Goal: Task Accomplishment & Management: Manage account settings

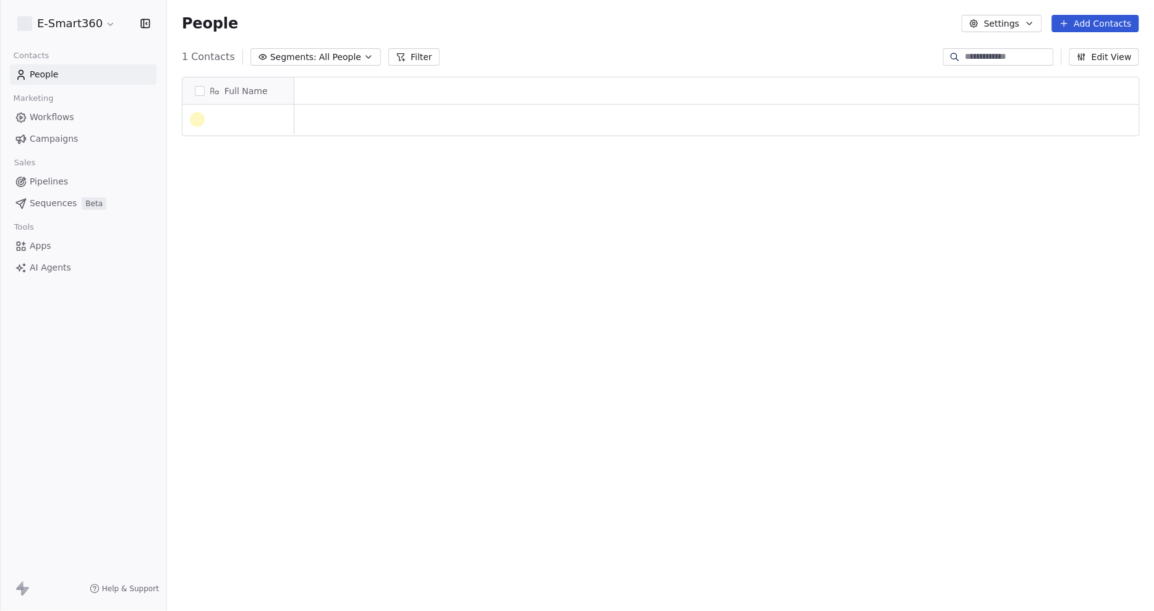
scroll to position [11, 11]
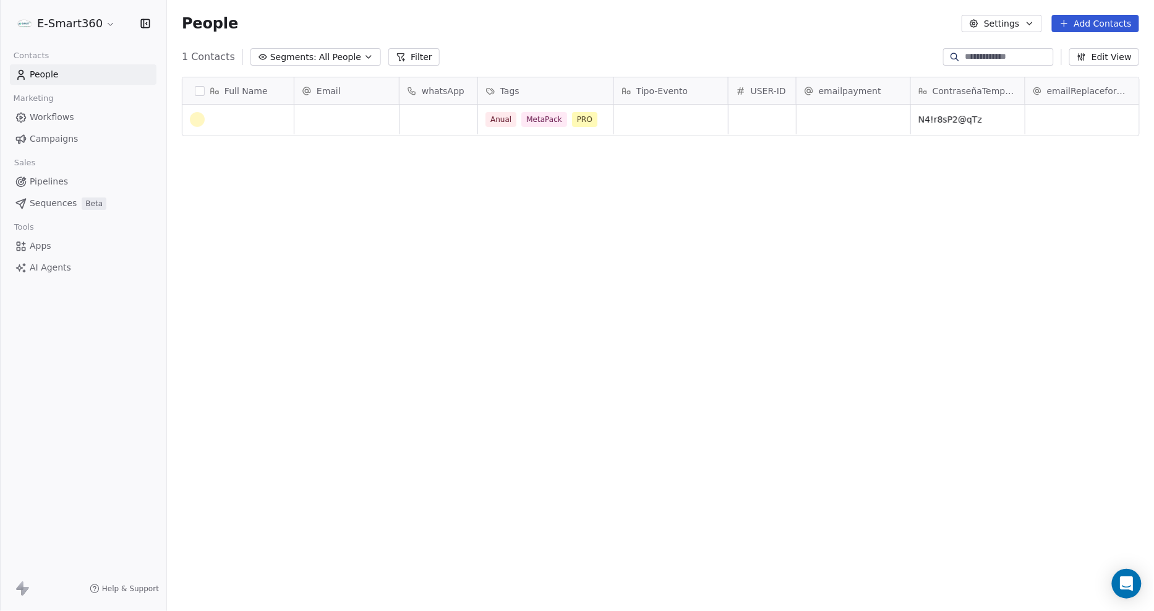
click at [201, 90] on button "button" at bounding box center [200, 91] width 10 height 10
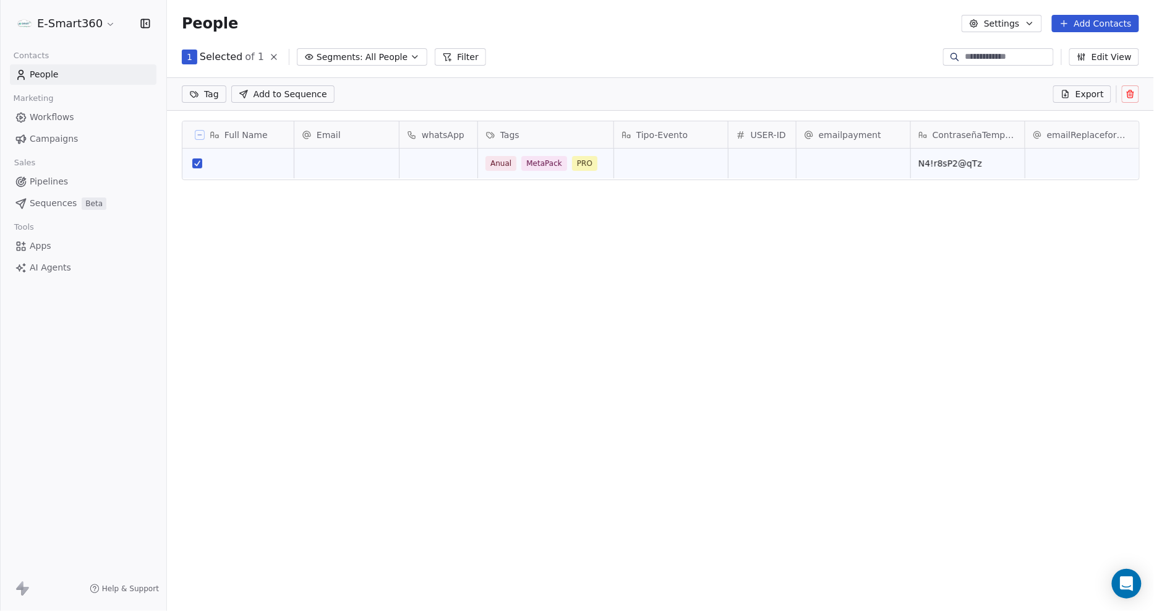
click at [1136, 100] on button at bounding box center [1130, 93] width 17 height 17
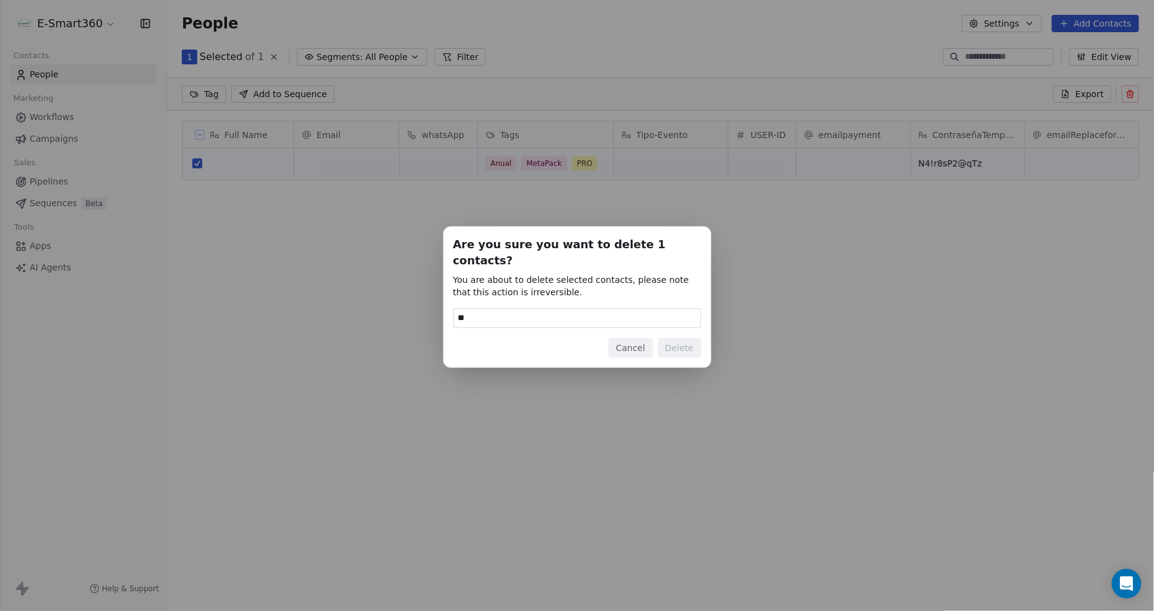
type input "*"
type input "******"
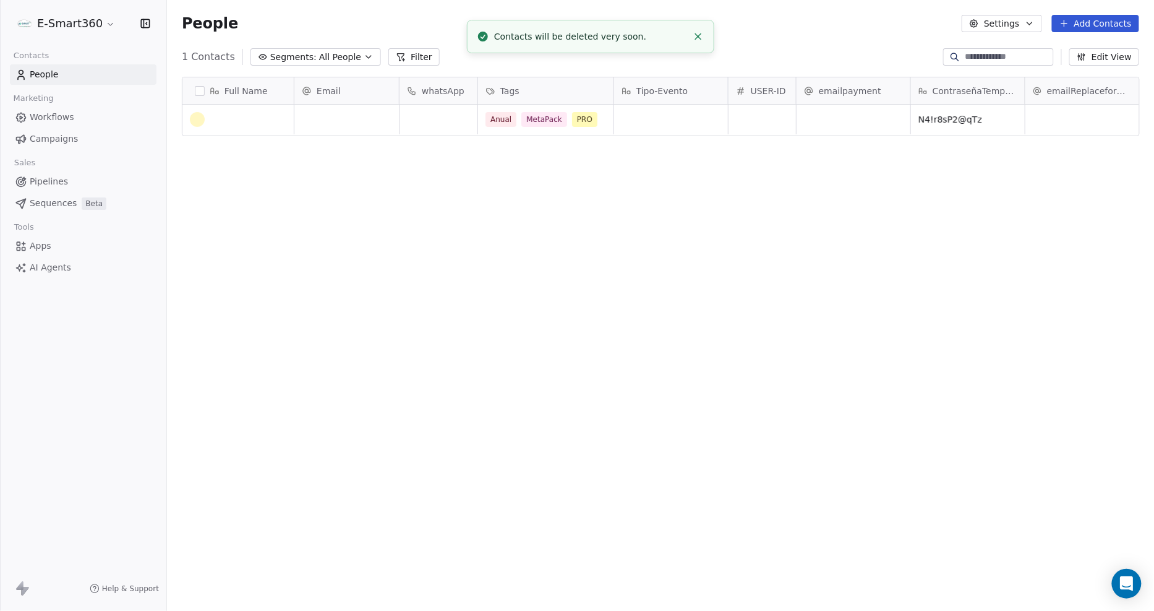
scroll to position [528, 977]
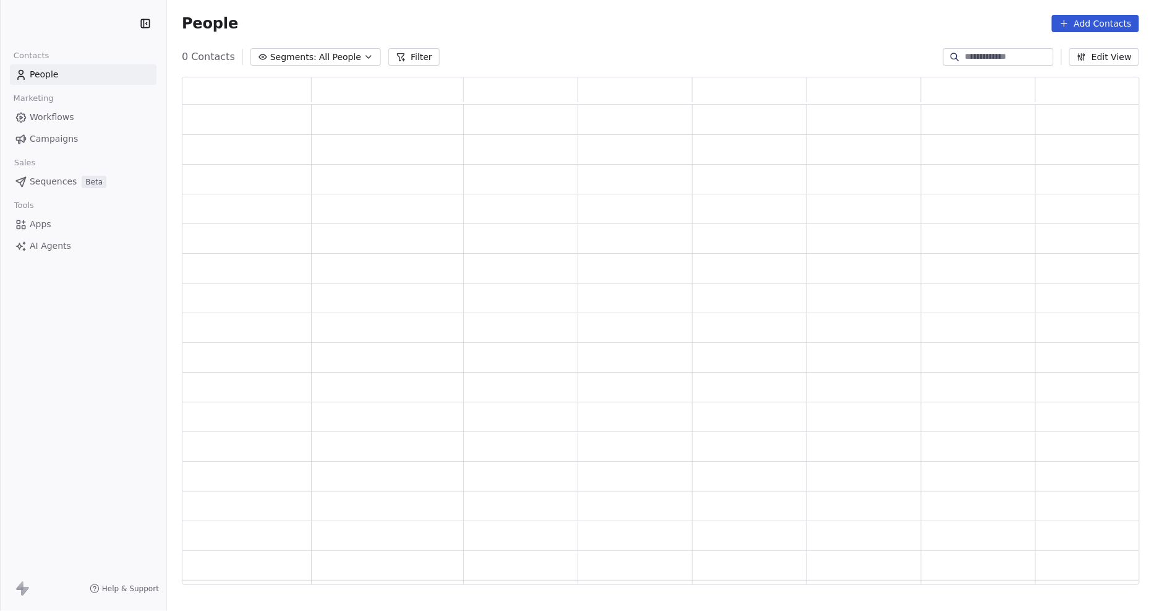
scroll to position [497, 948]
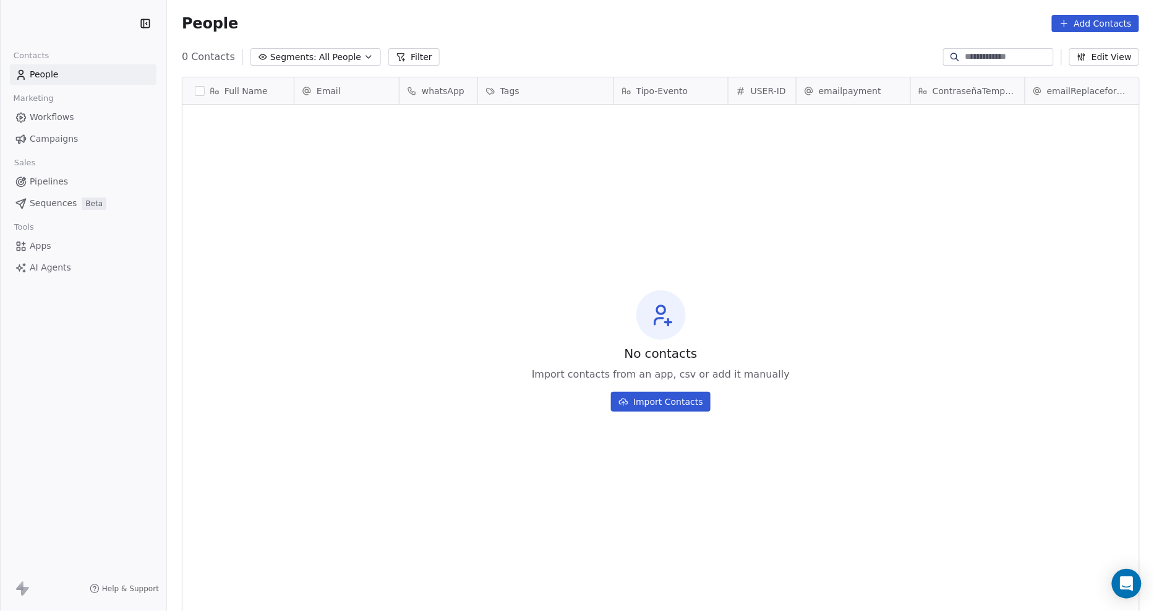
scroll to position [528, 977]
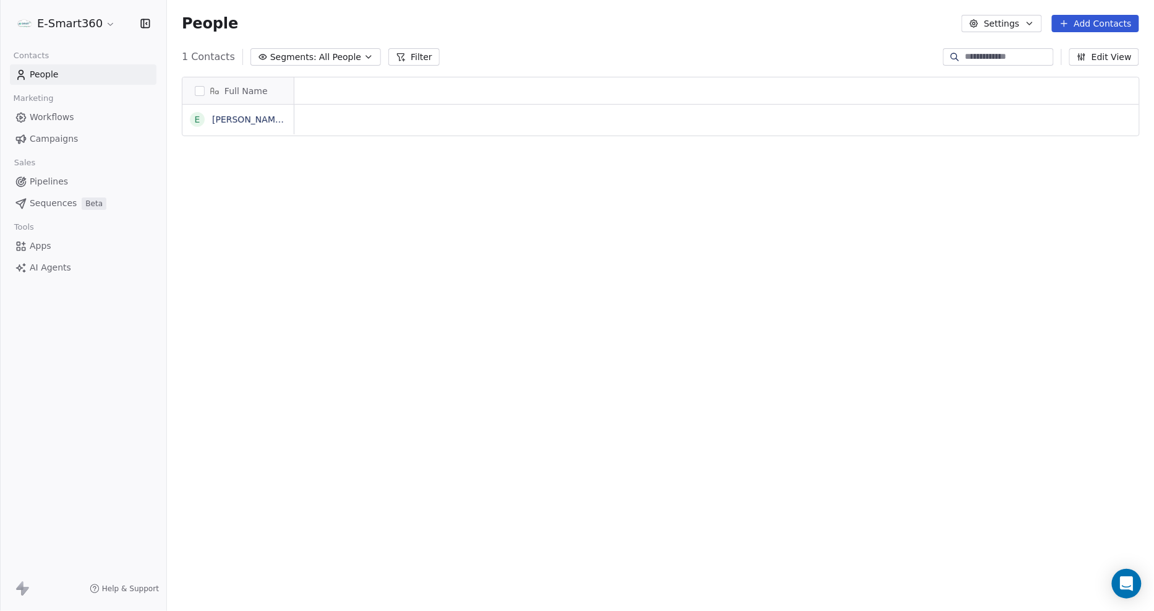
scroll to position [11, 11]
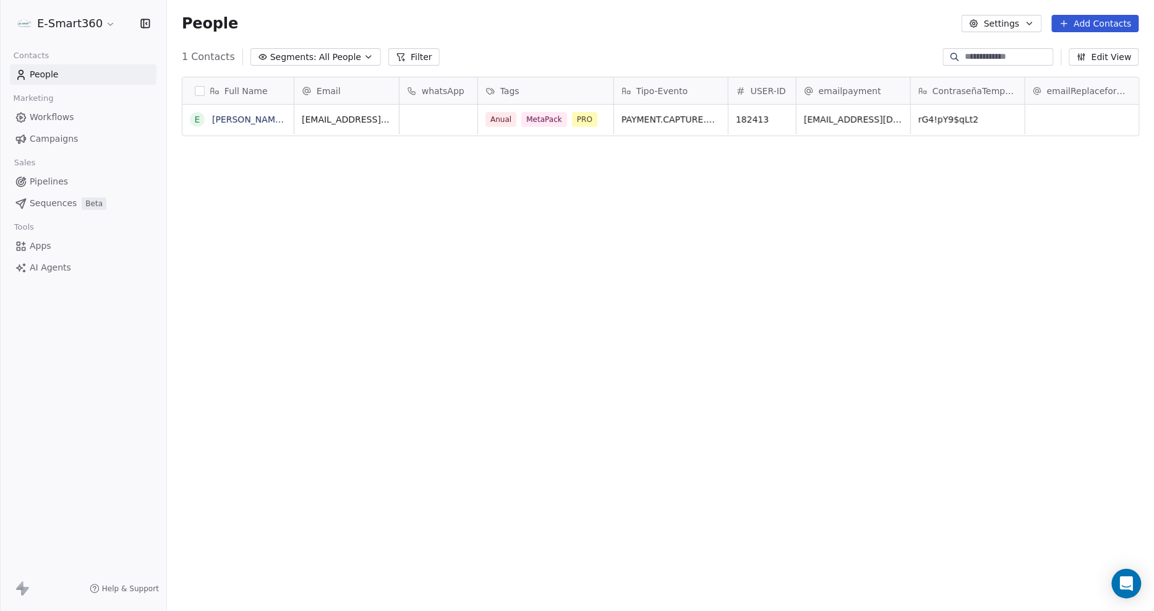
click at [199, 95] on button "button" at bounding box center [200, 91] width 10 height 10
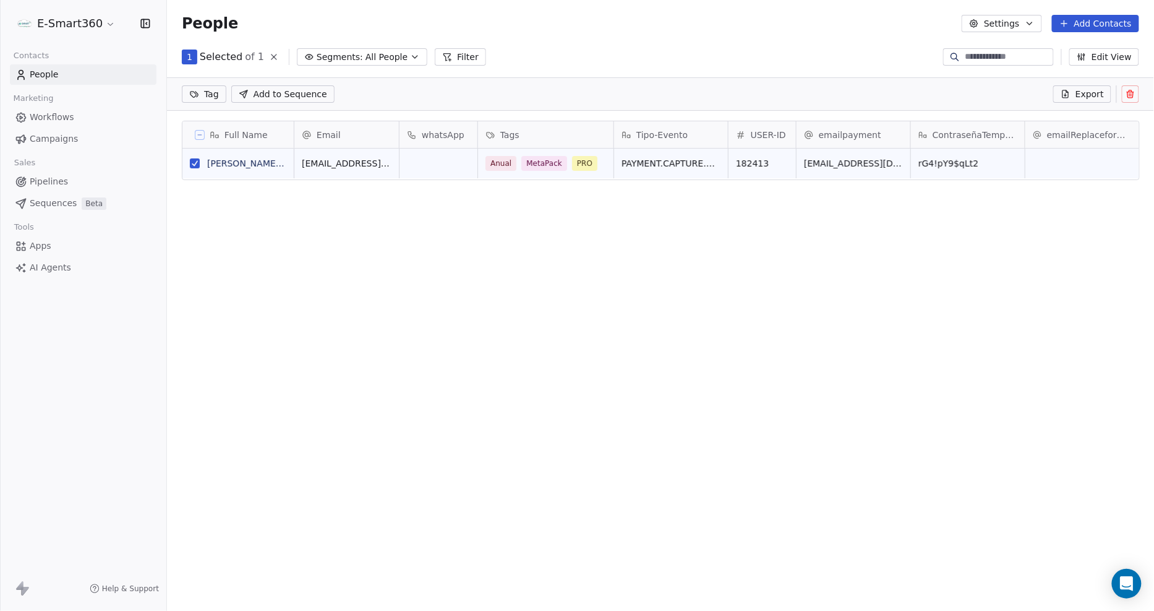
scroll to position [484, 977]
click at [1130, 95] on icon at bounding box center [1131, 94] width 10 height 10
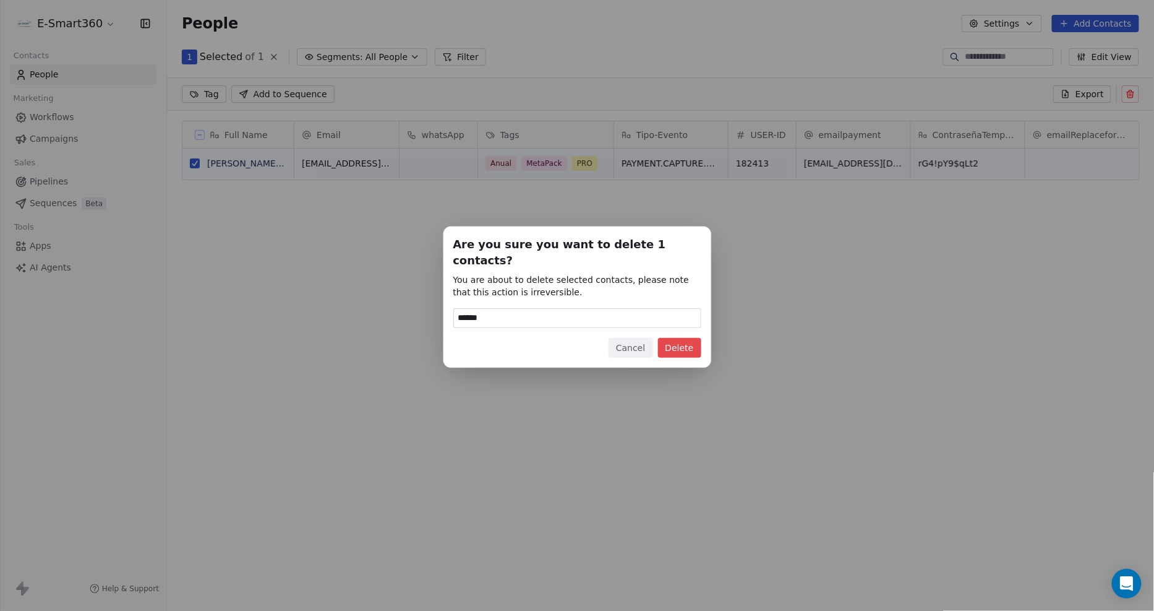
type input "******"
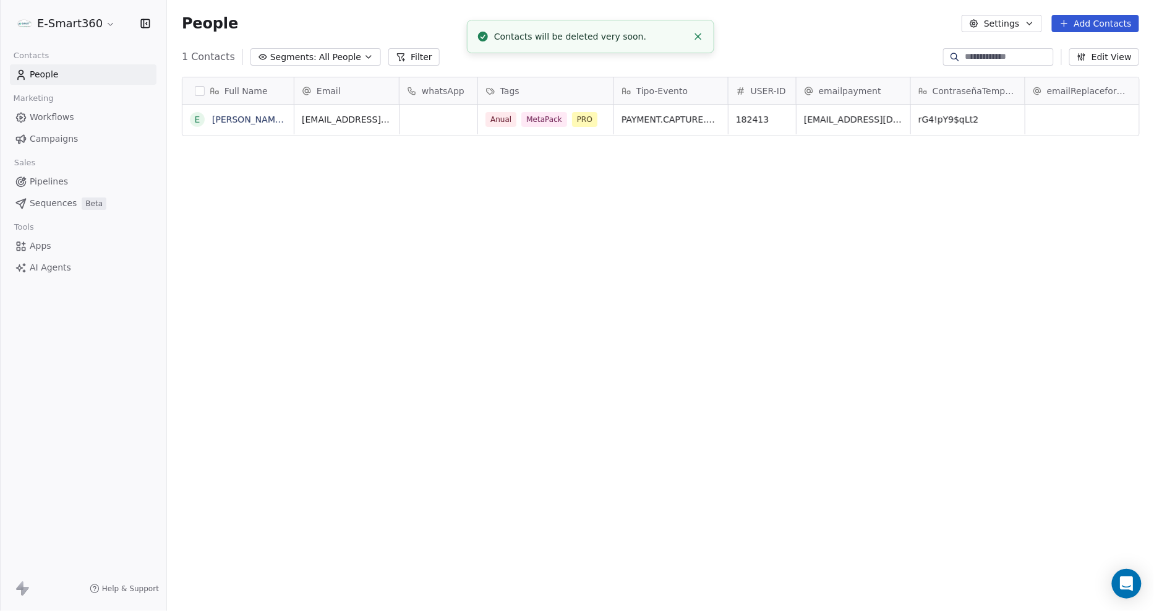
scroll to position [528, 977]
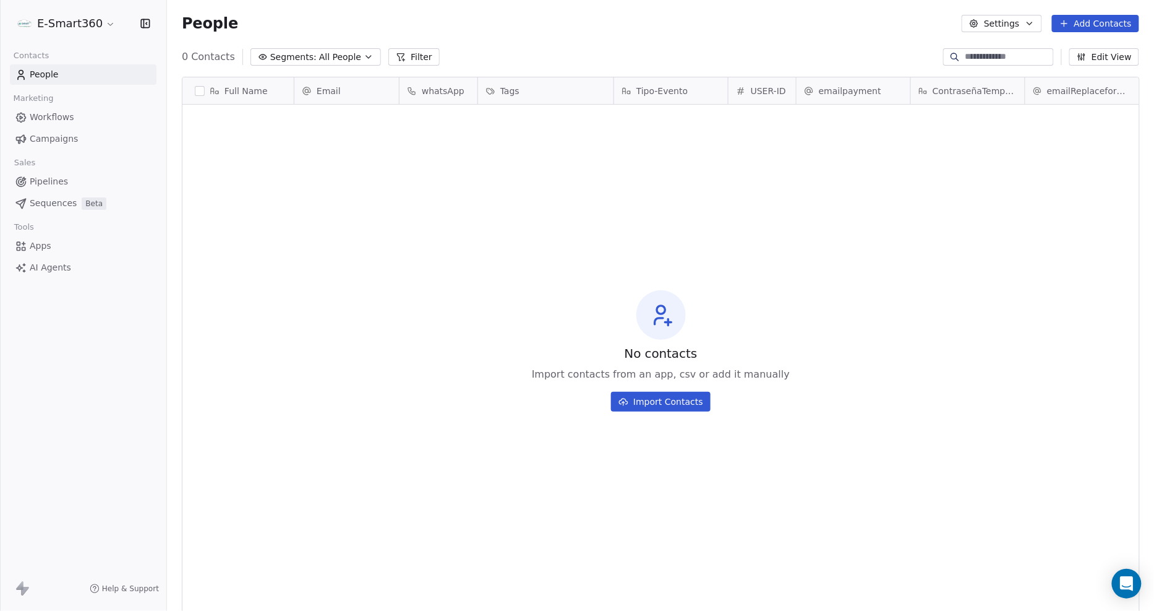
scroll to position [528, 977]
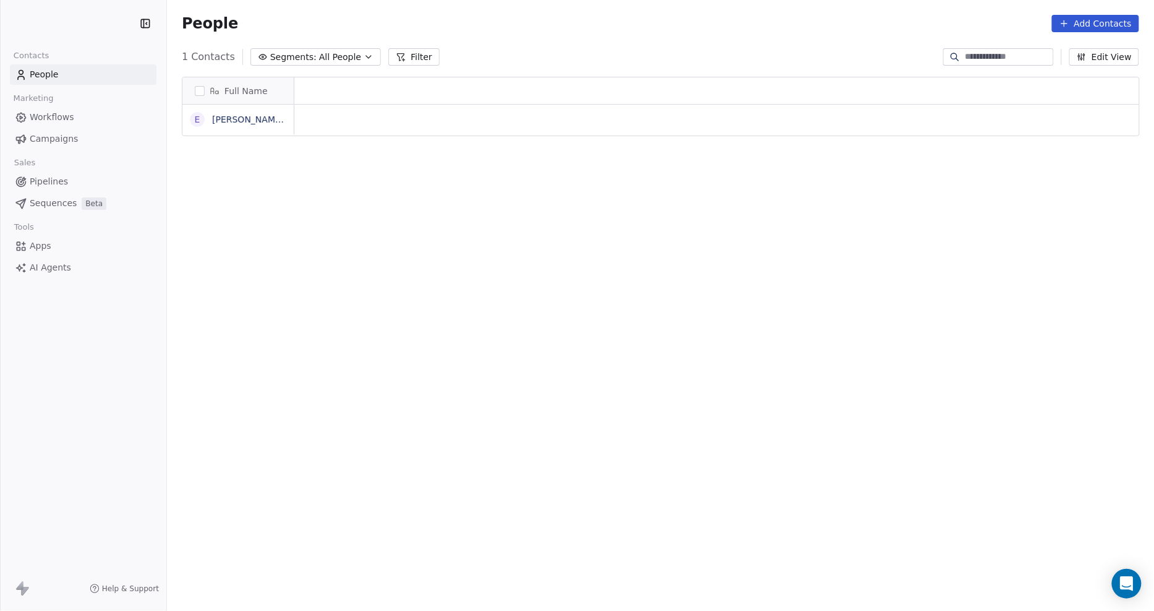
scroll to position [528, 977]
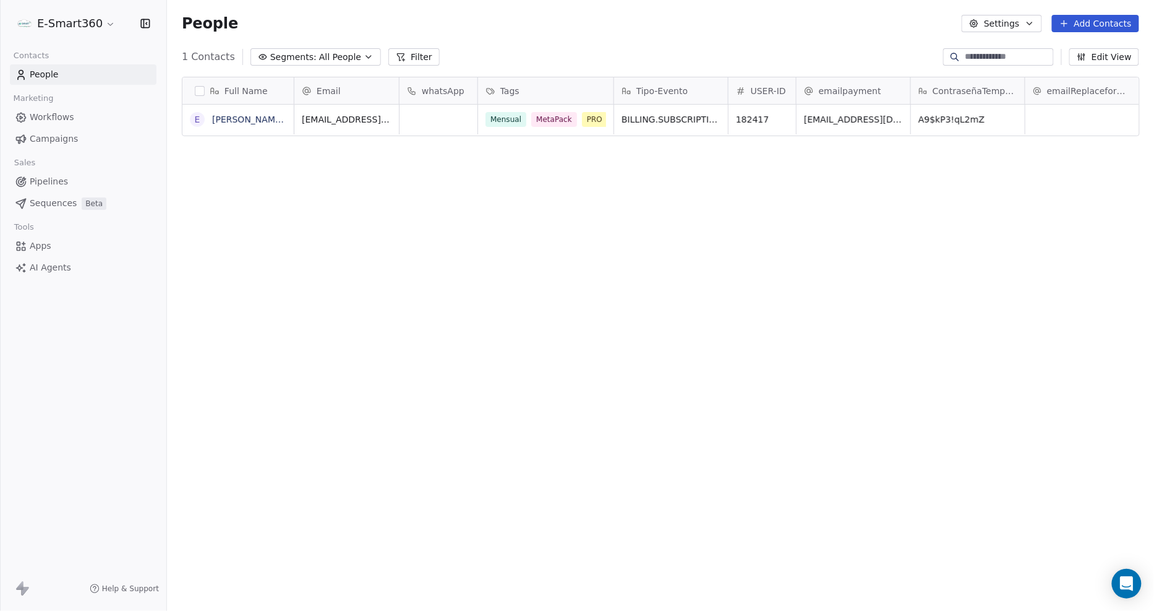
click at [106, 124] on link "Workflows" at bounding box center [83, 117] width 147 height 20
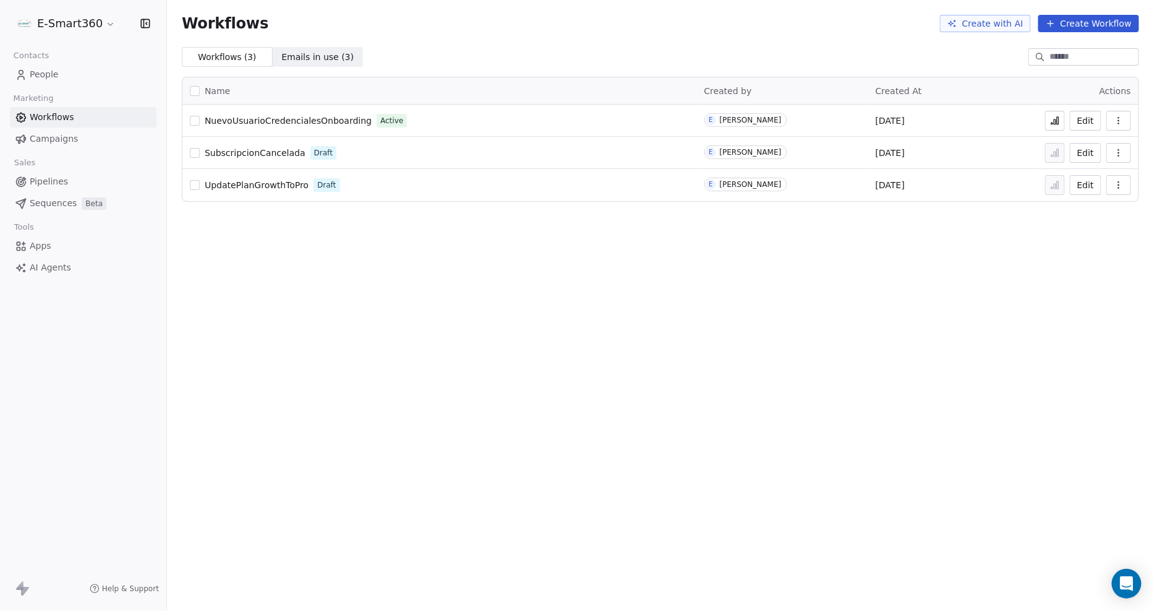
click at [1084, 122] on button "Edit" at bounding box center [1086, 121] width 32 height 20
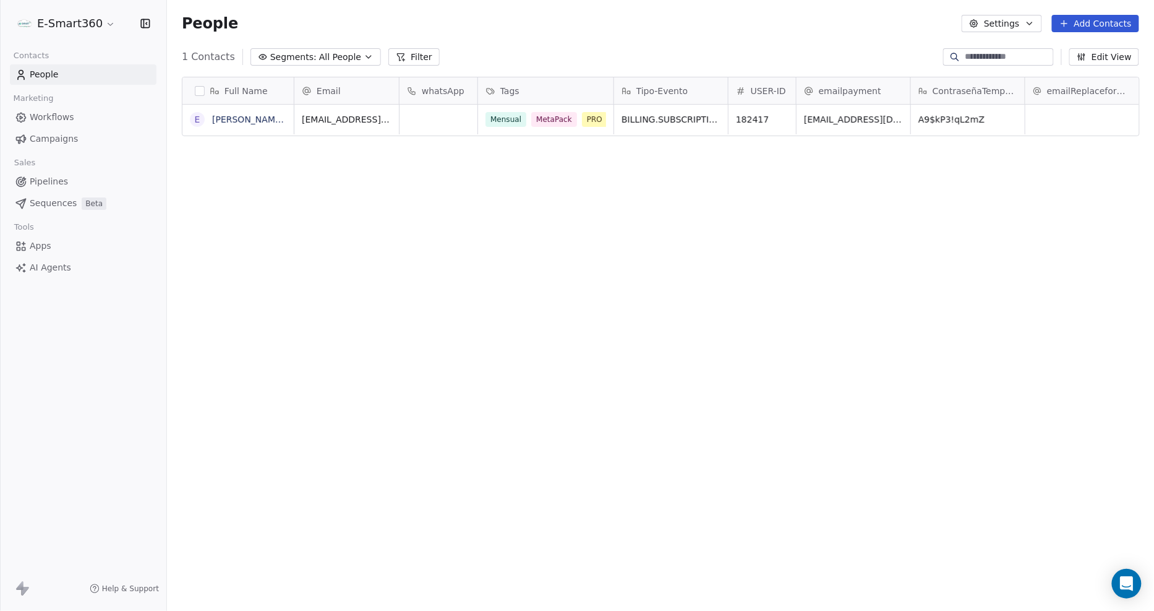
scroll to position [528, 977]
click at [58, 114] on span "Workflows" at bounding box center [52, 117] width 45 height 13
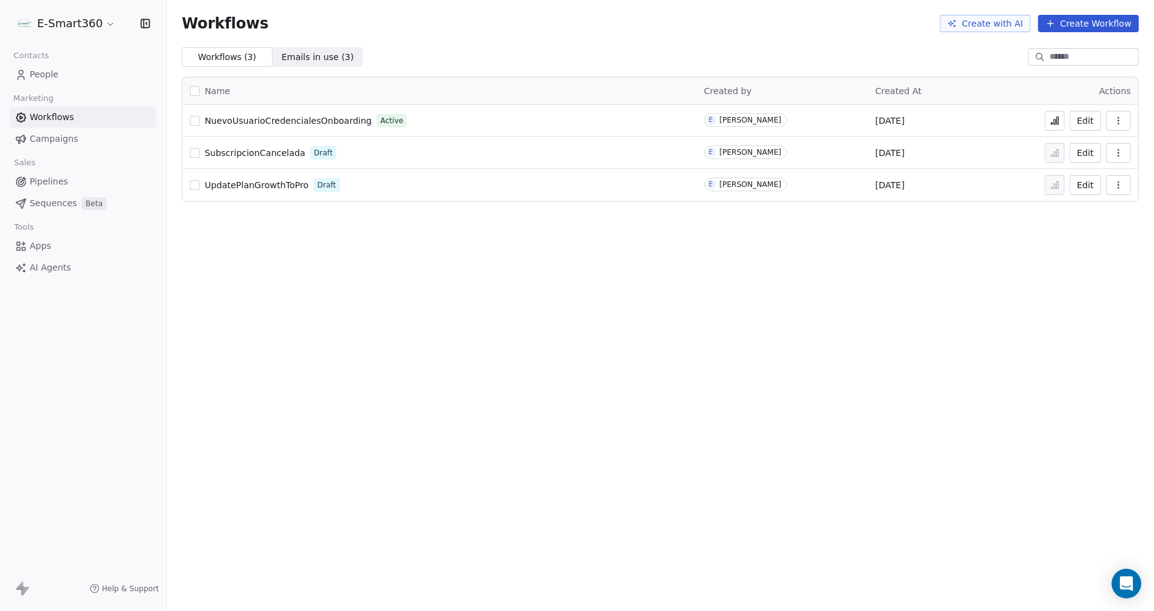
click at [1054, 125] on icon at bounding box center [1055, 121] width 10 height 10
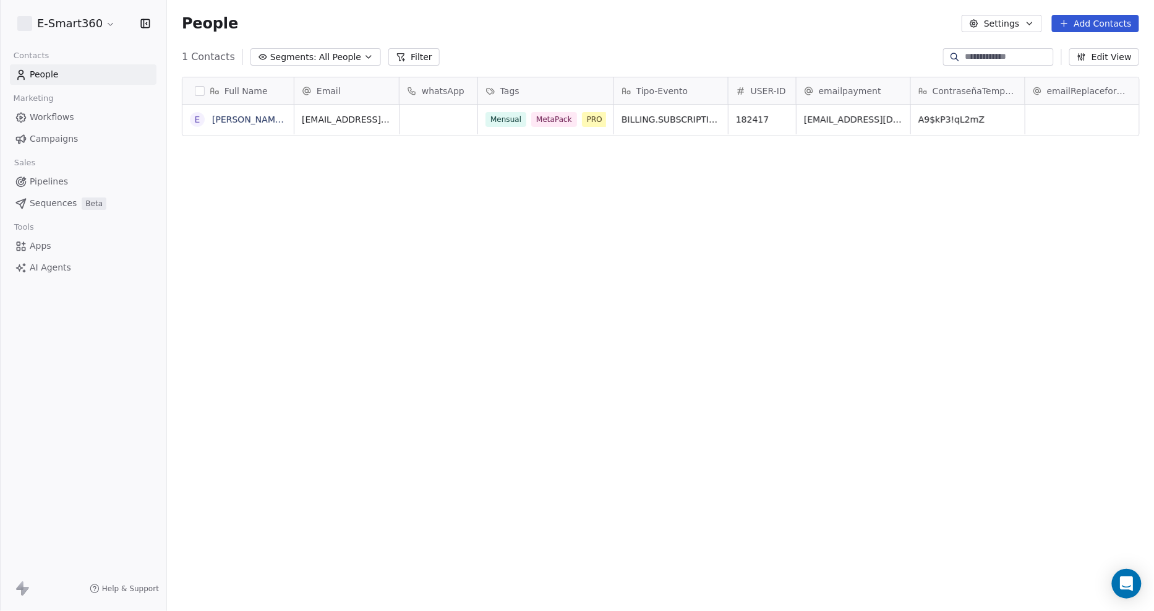
scroll to position [528, 977]
click at [105, 115] on link "Workflows" at bounding box center [83, 117] width 147 height 20
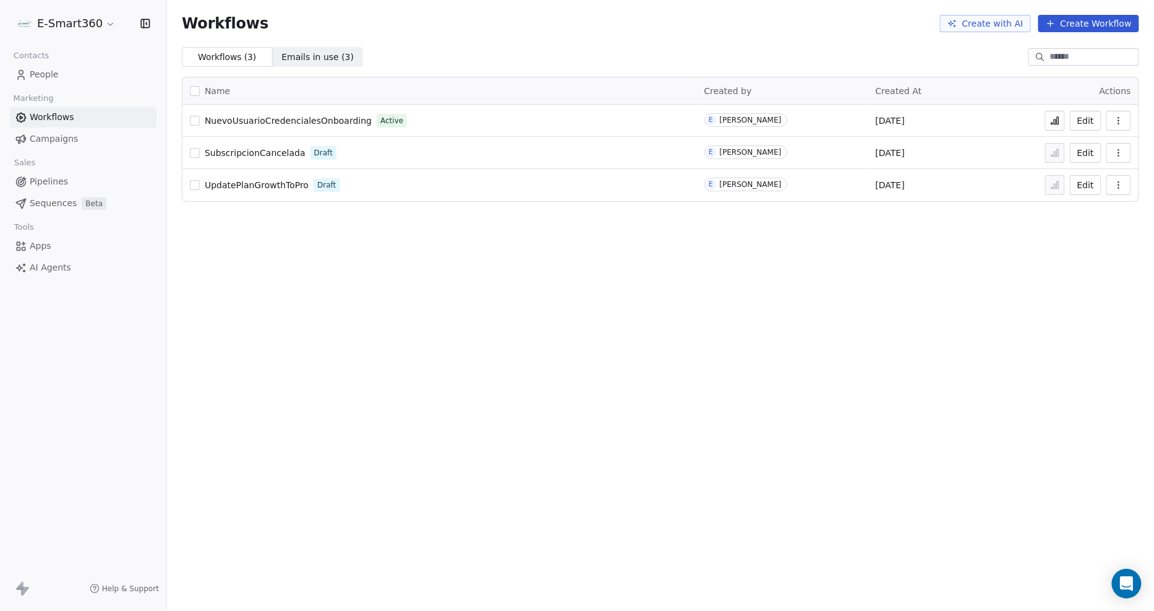
click at [1059, 118] on icon at bounding box center [1058, 120] width 2 height 7
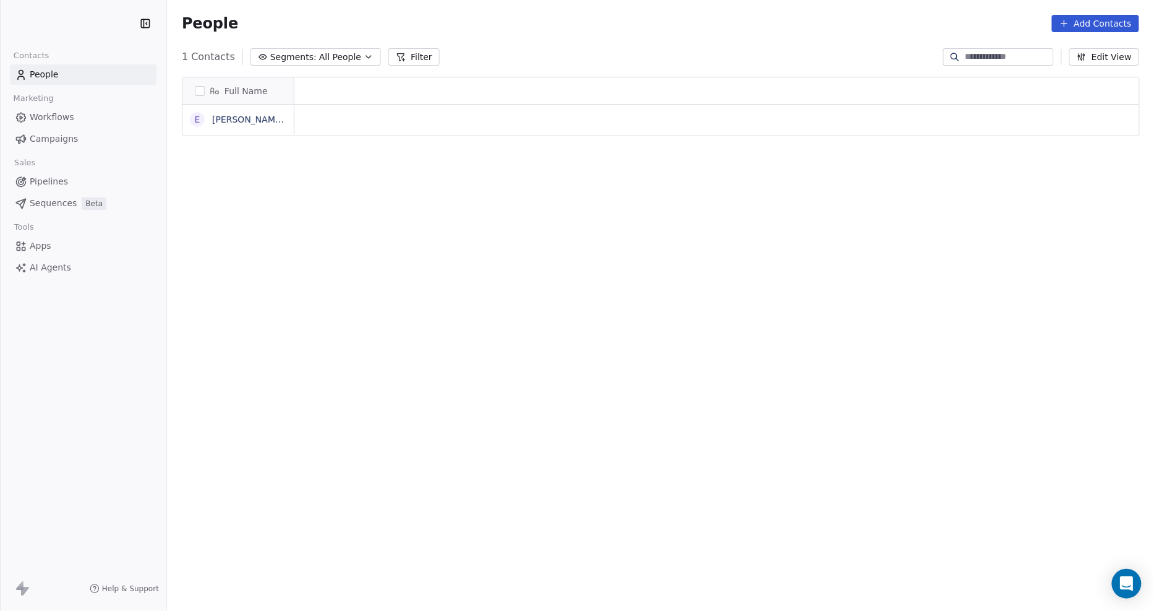
scroll to position [528, 977]
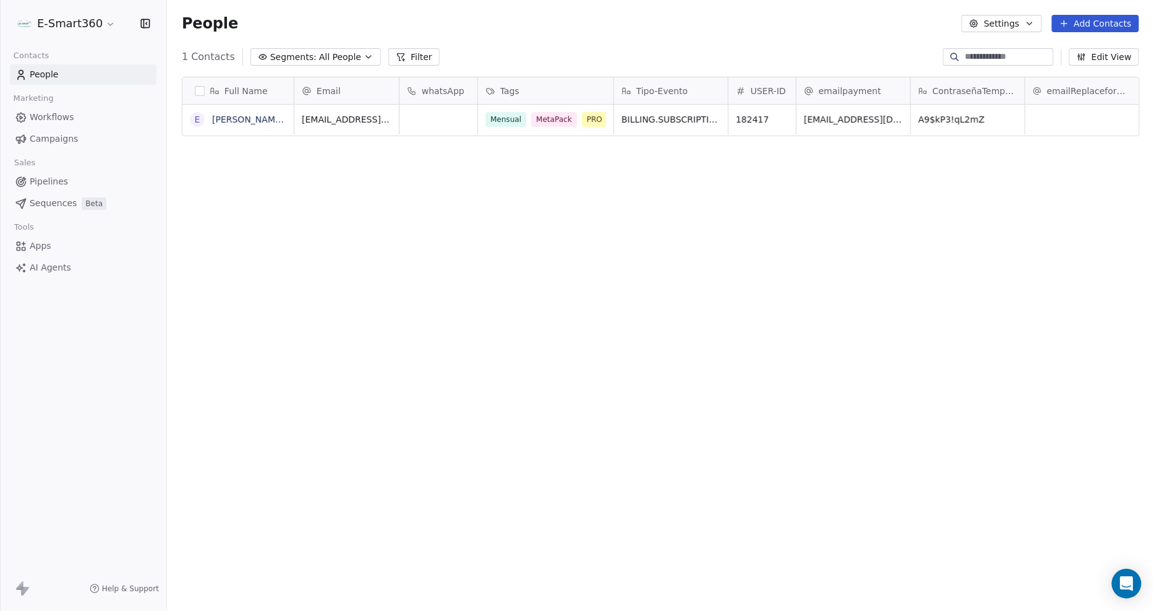
click at [88, 115] on link "Workflows" at bounding box center [83, 117] width 147 height 20
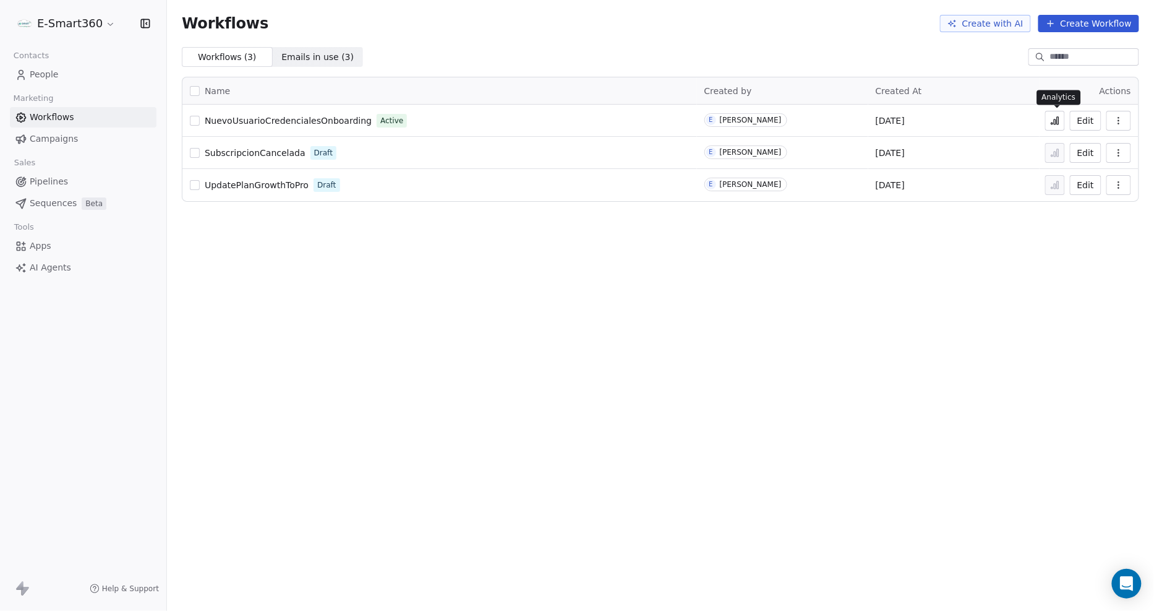
click at [1054, 125] on icon at bounding box center [1055, 121] width 10 height 10
drag, startPoint x: 0, startPoint y: 0, endPoint x: 1052, endPoint y: 121, distance: 1059.3
click at [1052, 121] on icon at bounding box center [1055, 121] width 10 height 10
click at [1059, 124] on icon at bounding box center [1055, 121] width 10 height 10
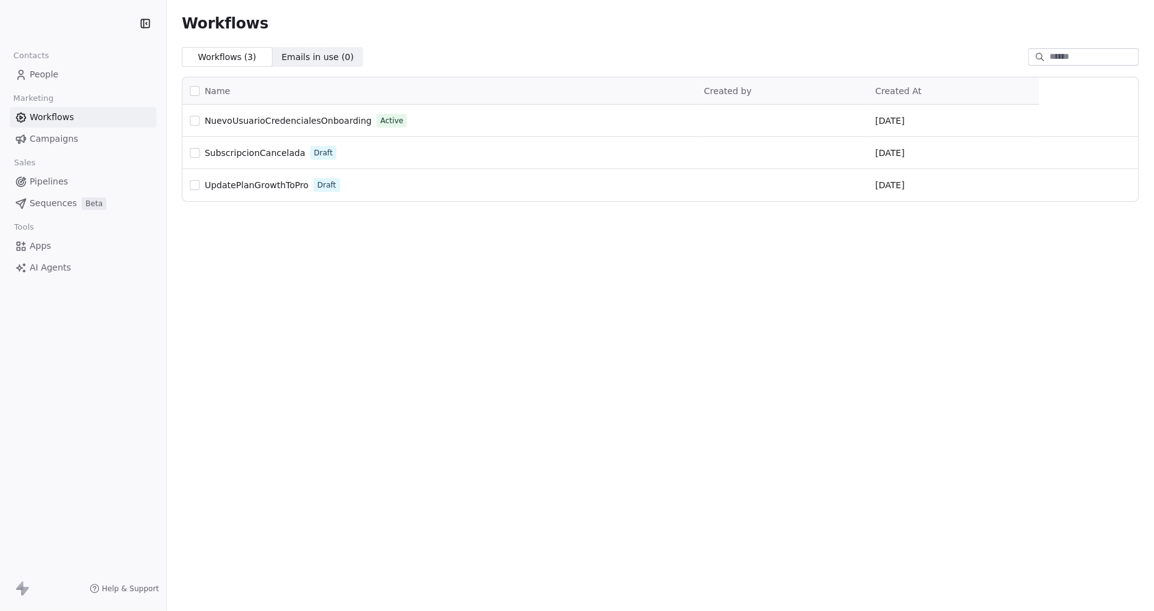
click at [109, 121] on link "Workflows" at bounding box center [83, 117] width 147 height 20
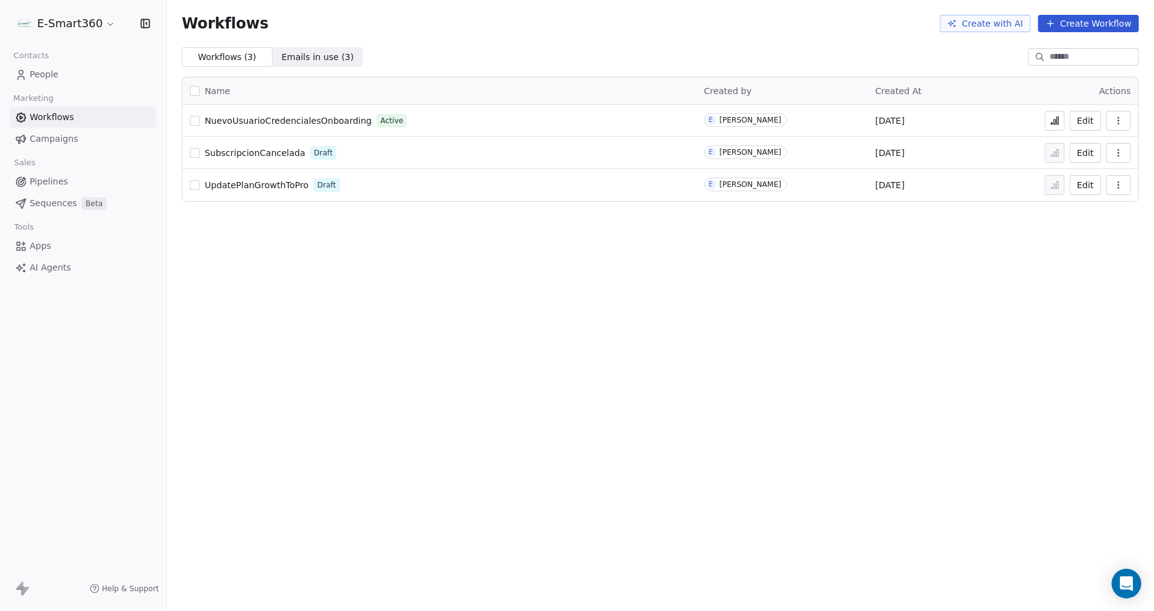
click at [1073, 119] on button "Edit" at bounding box center [1086, 121] width 32 height 20
click at [64, 77] on link "People" at bounding box center [83, 74] width 147 height 20
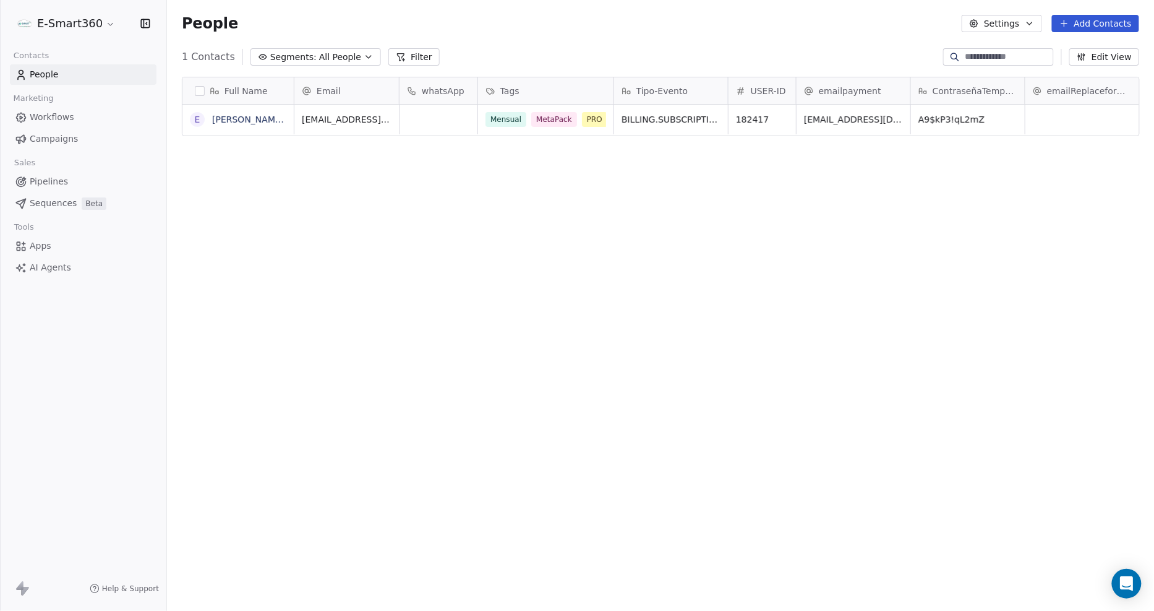
scroll to position [11, 11]
click at [202, 91] on button "button" at bounding box center [200, 91] width 10 height 10
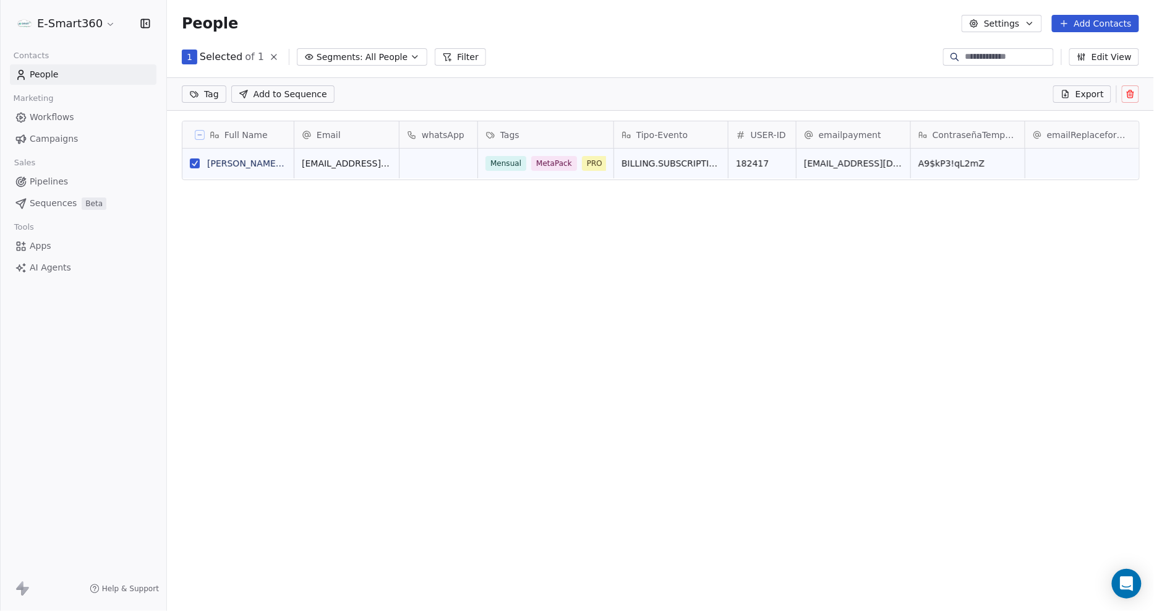
click at [1135, 85] on button at bounding box center [1130, 93] width 17 height 17
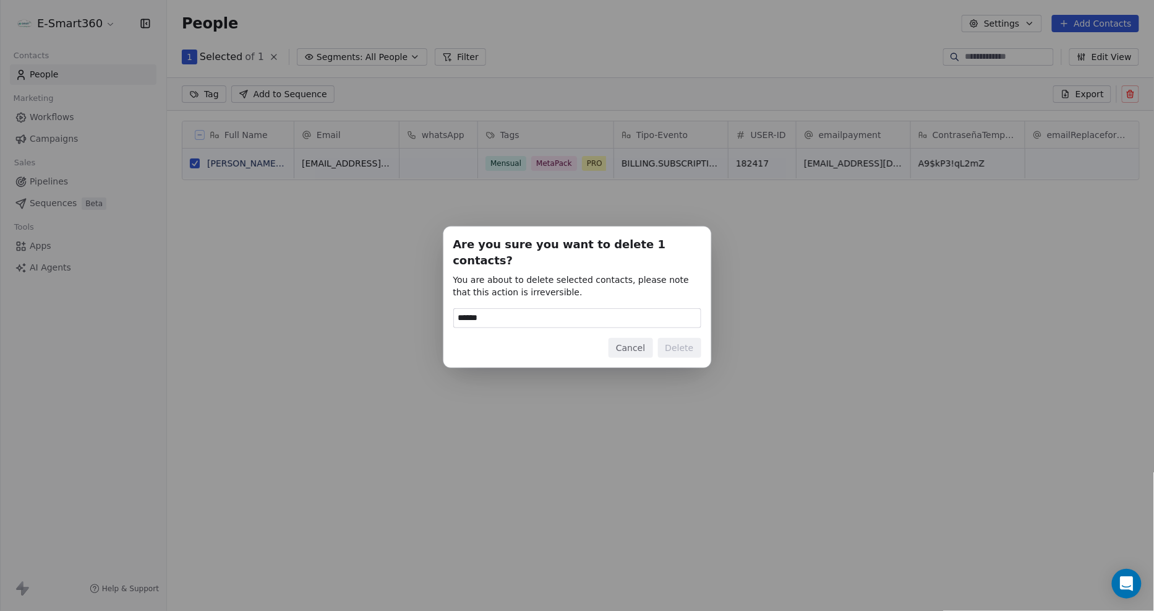
type input "******"
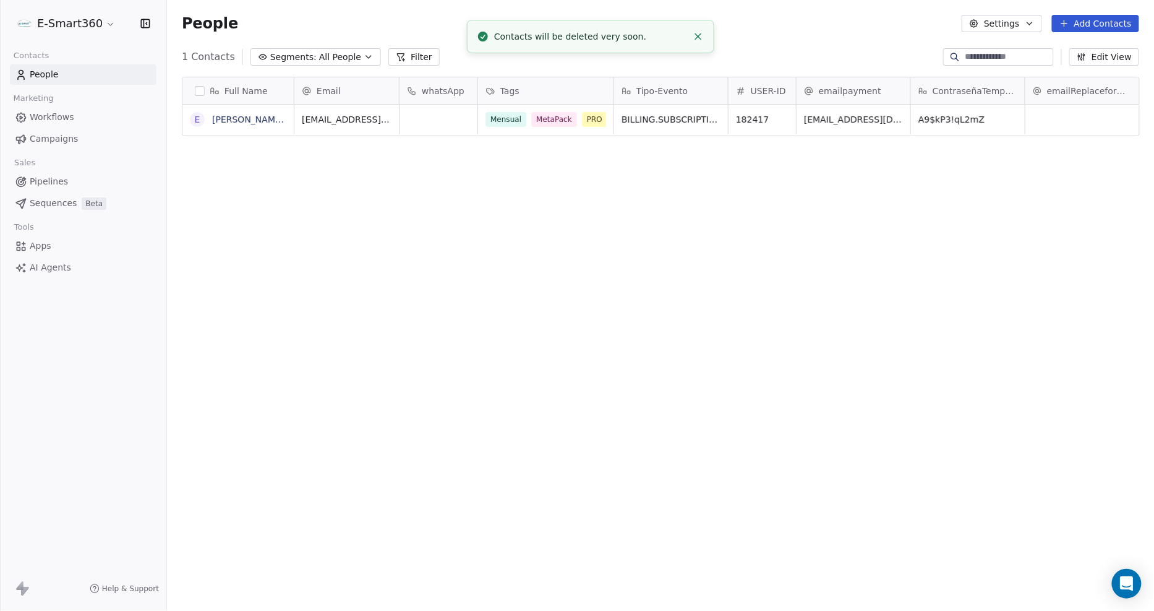
scroll to position [528, 977]
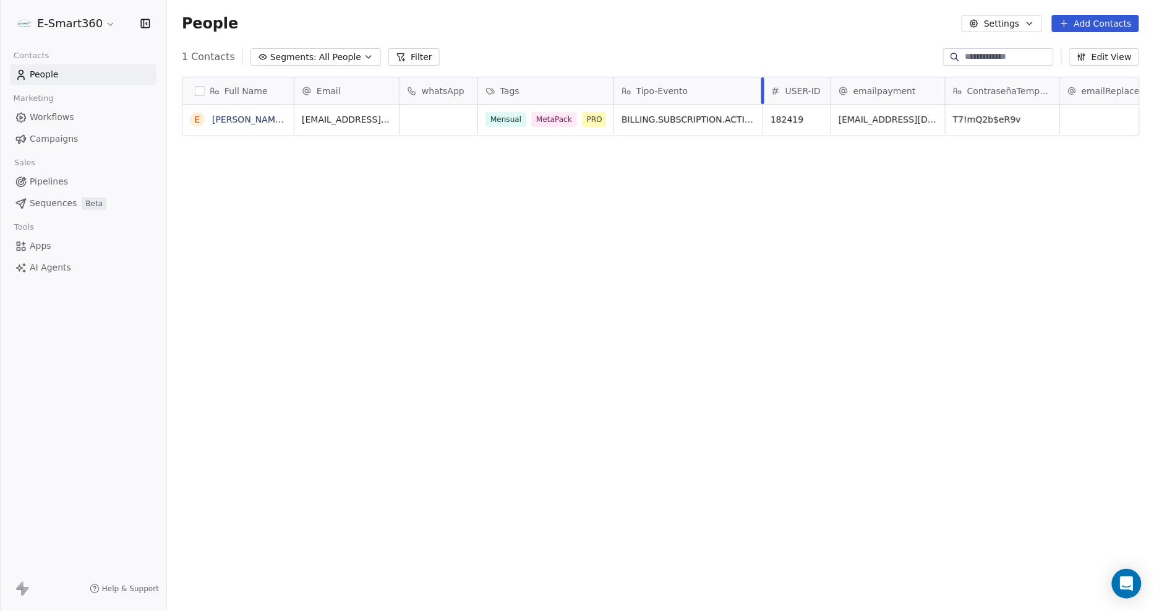
drag, startPoint x: 728, startPoint y: 90, endPoint x: 762, endPoint y: 87, distance: 34.7
click at [762, 87] on div at bounding box center [763, 90] width 3 height 27
click at [94, 116] on link "Workflows" at bounding box center [83, 117] width 147 height 20
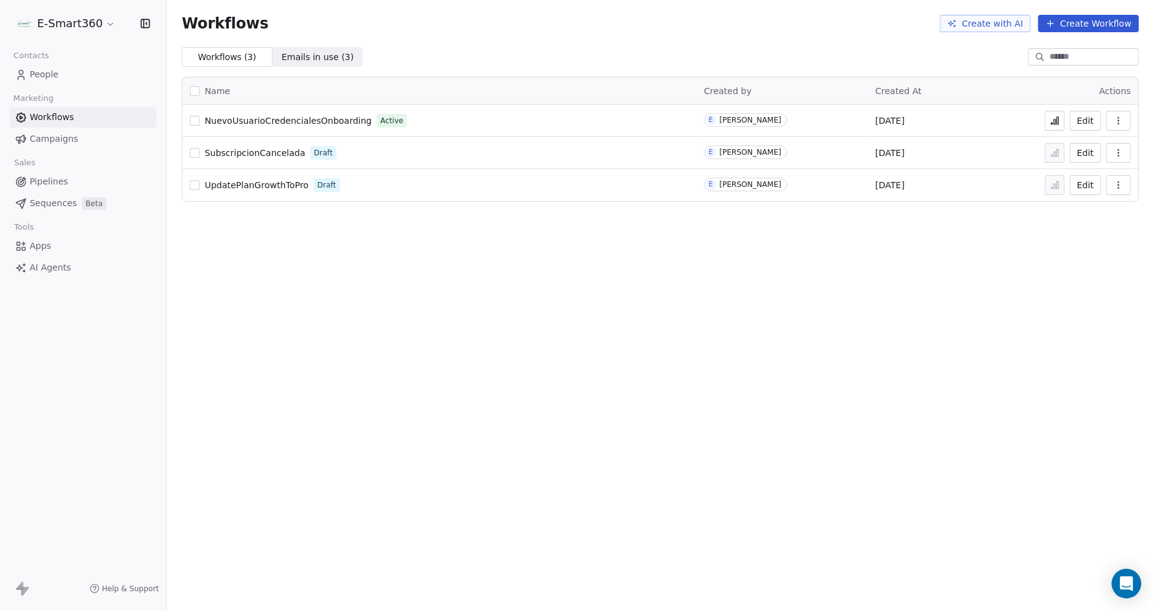
click at [1058, 125] on icon at bounding box center [1055, 121] width 10 height 10
click at [1089, 121] on button "Edit" at bounding box center [1086, 121] width 32 height 20
click at [1055, 116] on icon at bounding box center [1055, 121] width 10 height 10
click at [1123, 124] on icon "button" at bounding box center [1119, 121] width 10 height 10
click at [1109, 148] on div "Analytics" at bounding box center [1087, 150] width 79 height 20
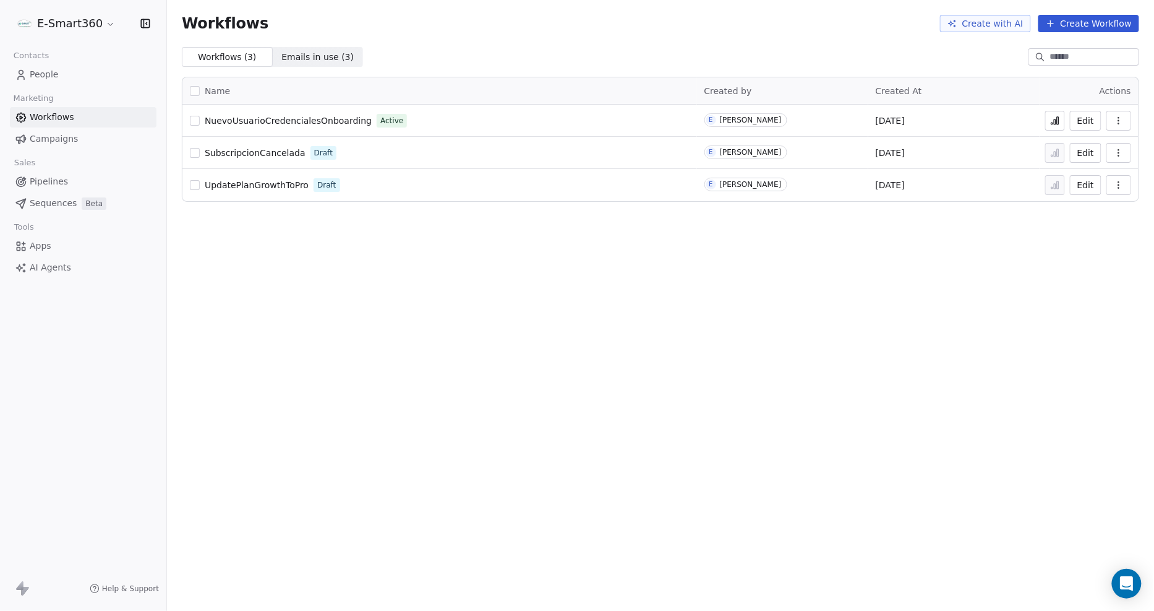
click at [1119, 118] on icon "button" at bounding box center [1119, 118] width 1 height 1
click at [1079, 149] on span "Analytics" at bounding box center [1088, 150] width 40 height 12
click at [85, 77] on link "People" at bounding box center [83, 74] width 147 height 20
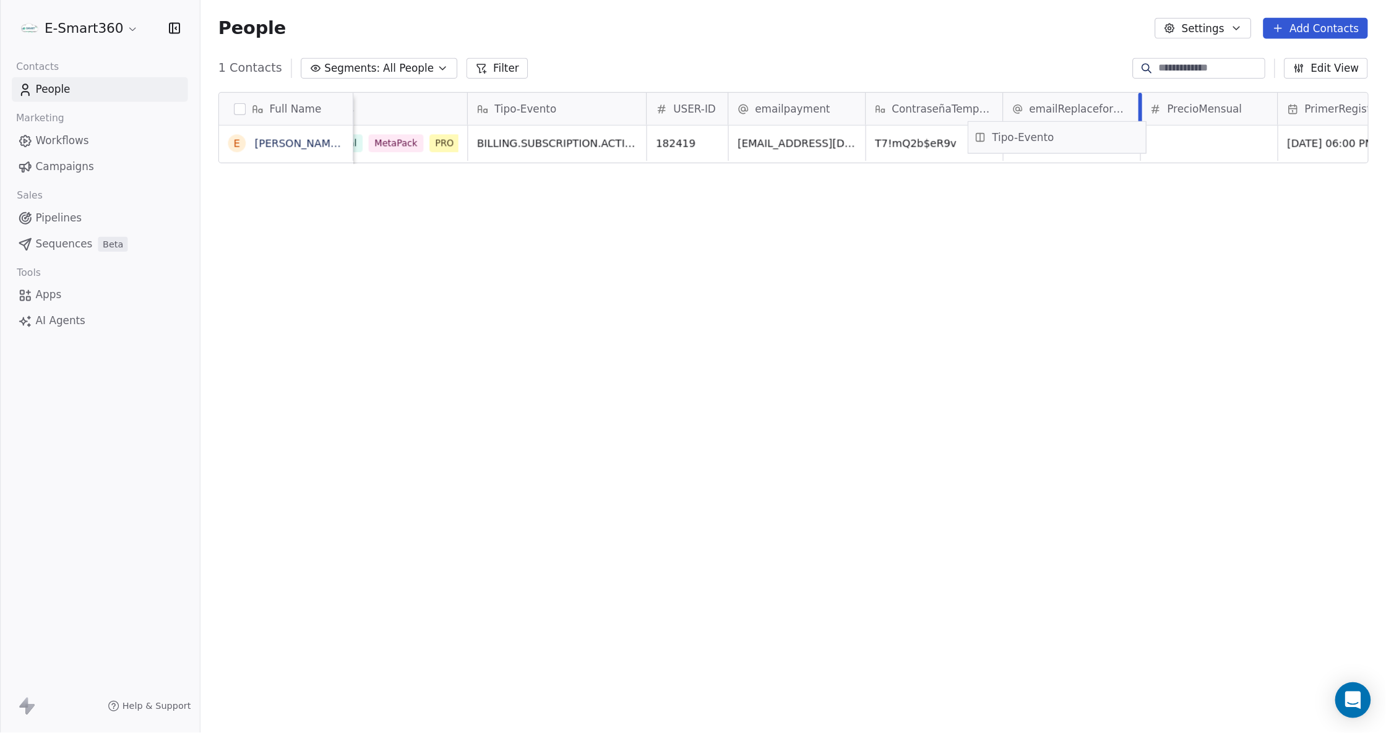
scroll to position [0, 229]
drag, startPoint x: 708, startPoint y: 88, endPoint x: 830, endPoint y: 100, distance: 122.4
click at [830, 100] on div "Full Name E [PERSON_NAME] [PERSON_NAME] [PERSON_NAME] Email whatsApp Tags Tipo-…" at bounding box center [661, 106] width 957 height 59
drag, startPoint x: 918, startPoint y: 178, endPoint x: 887, endPoint y: 174, distance: 31.2
click at [887, 174] on div "Full Name E [PERSON_NAME] [PERSON_NAME] [PERSON_NAME] Email whatsApp Tags USER-…" at bounding box center [660, 336] width 987 height 538
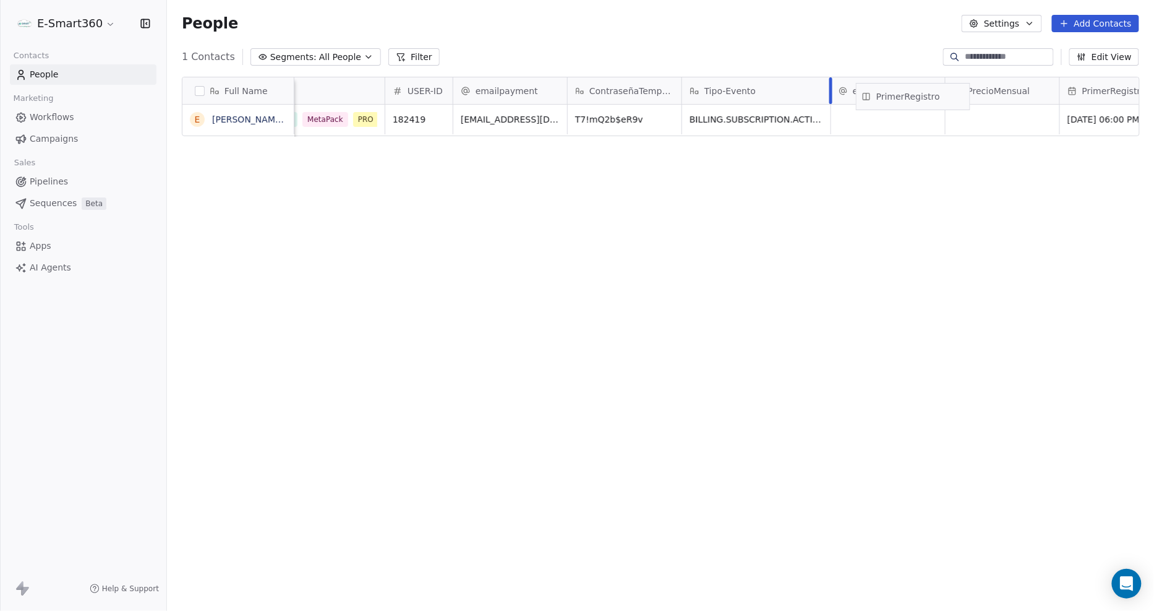
drag, startPoint x: 1099, startPoint y: 91, endPoint x: 887, endPoint y: 97, distance: 212.3
click at [887, 97] on div "Full Name E [PERSON_NAME] [PERSON_NAME] [PERSON_NAME] Email whatsApp Tags USER-…" at bounding box center [661, 106] width 957 height 59
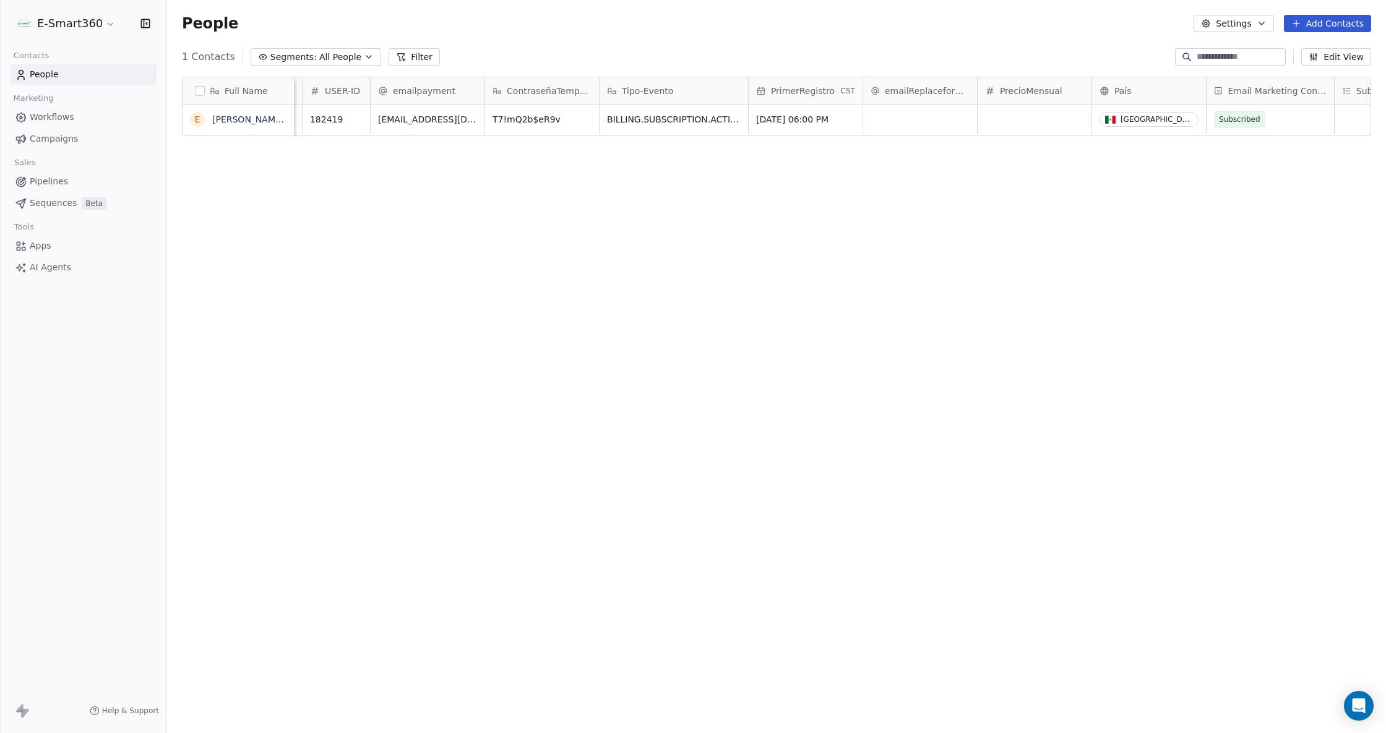
scroll to position [0, 394]
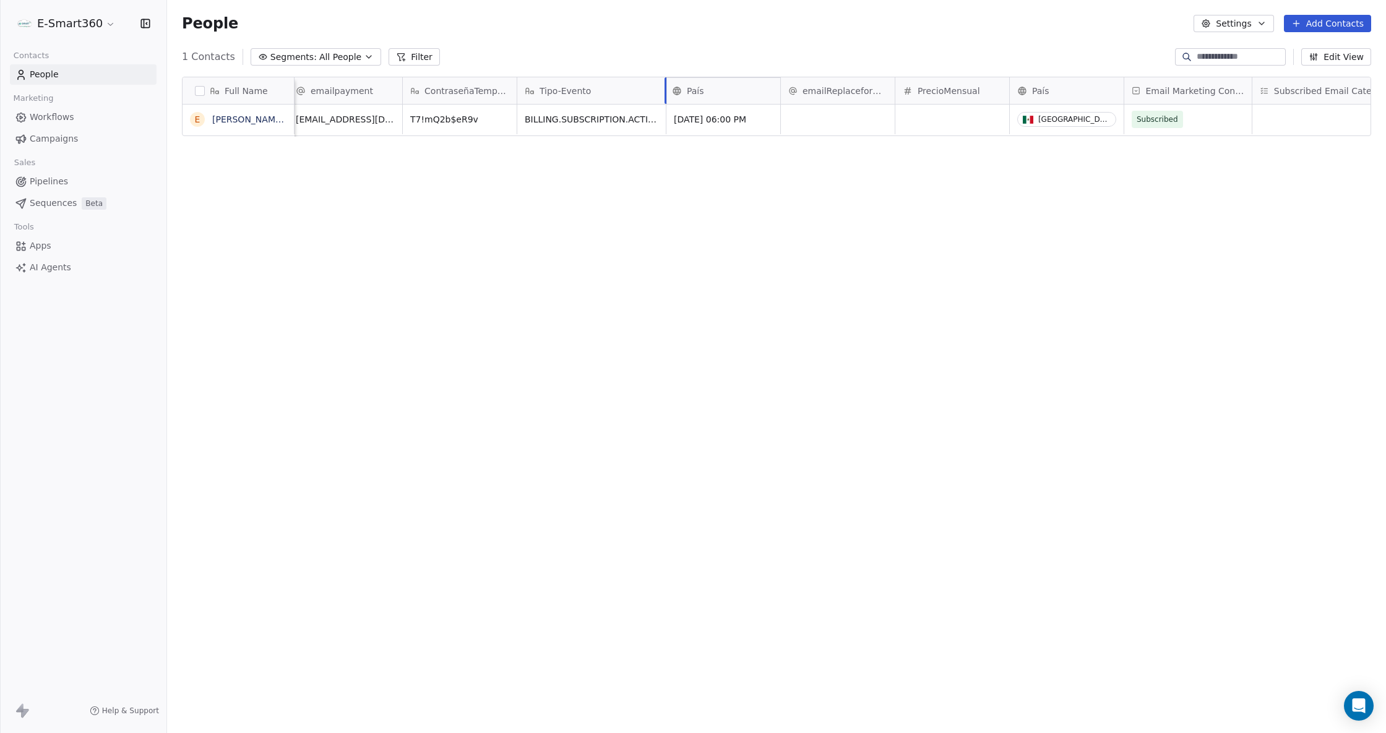
drag, startPoint x: 1065, startPoint y: 92, endPoint x: 750, endPoint y: 79, distance: 314.5
click at [750, 79] on div "Full Name E [PERSON_NAME] [PERSON_NAME] [PERSON_NAME] whatsApp Tags USER-ID ema…" at bounding box center [777, 106] width 1188 height 59
drag, startPoint x: 1196, startPoint y: 85, endPoint x: 929, endPoint y: 87, distance: 267.3
click at [929, 87] on div "Full Name E [PERSON_NAME] [PERSON_NAME] [PERSON_NAME] whatsApp Tags USER-ID ema…" at bounding box center [777, 106] width 1188 height 59
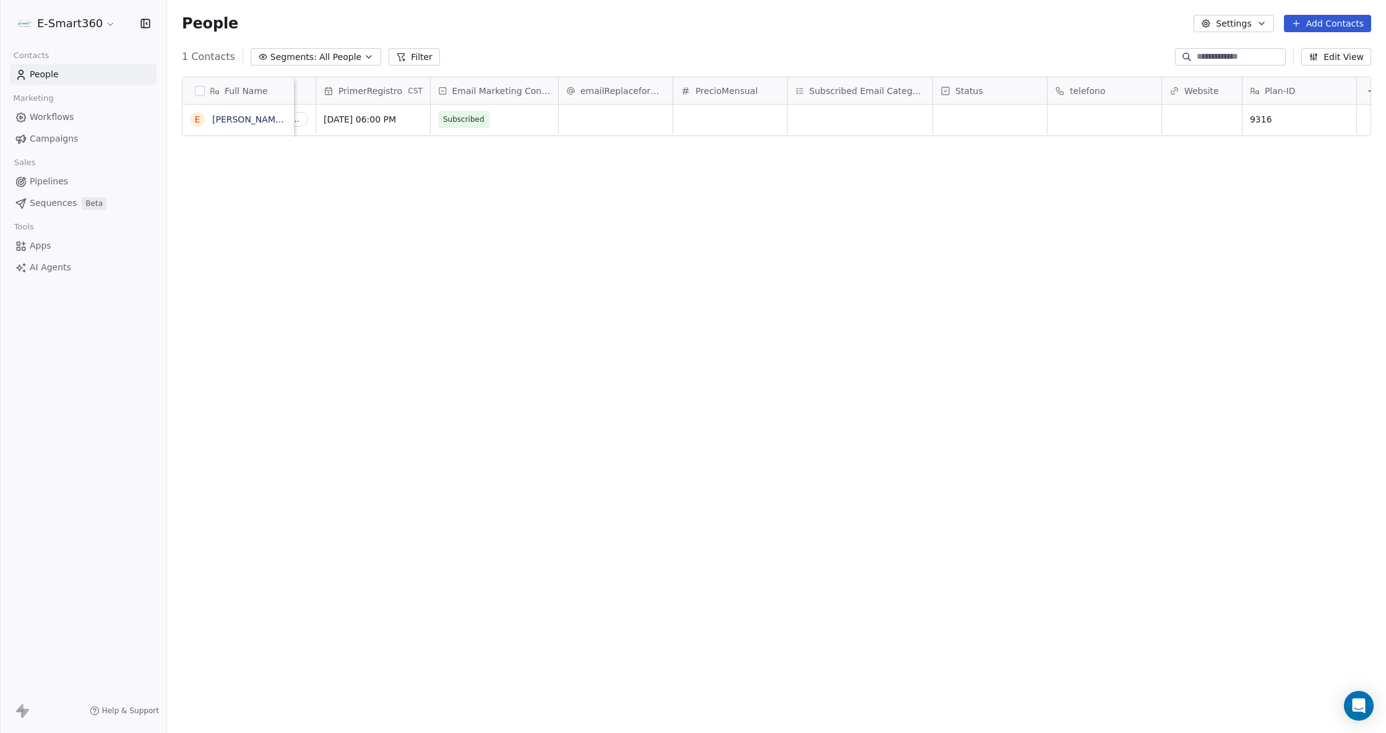
scroll to position [0, 887]
drag, startPoint x: 1266, startPoint y: 92, endPoint x: 585, endPoint y: 73, distance: 680.8
click at [585, 77] on div "Full Name E Emmanuel Tester Suarez Lopez ContraseñaTemporal Tipo-Evento País Pr…" at bounding box center [777, 106] width 1188 height 59
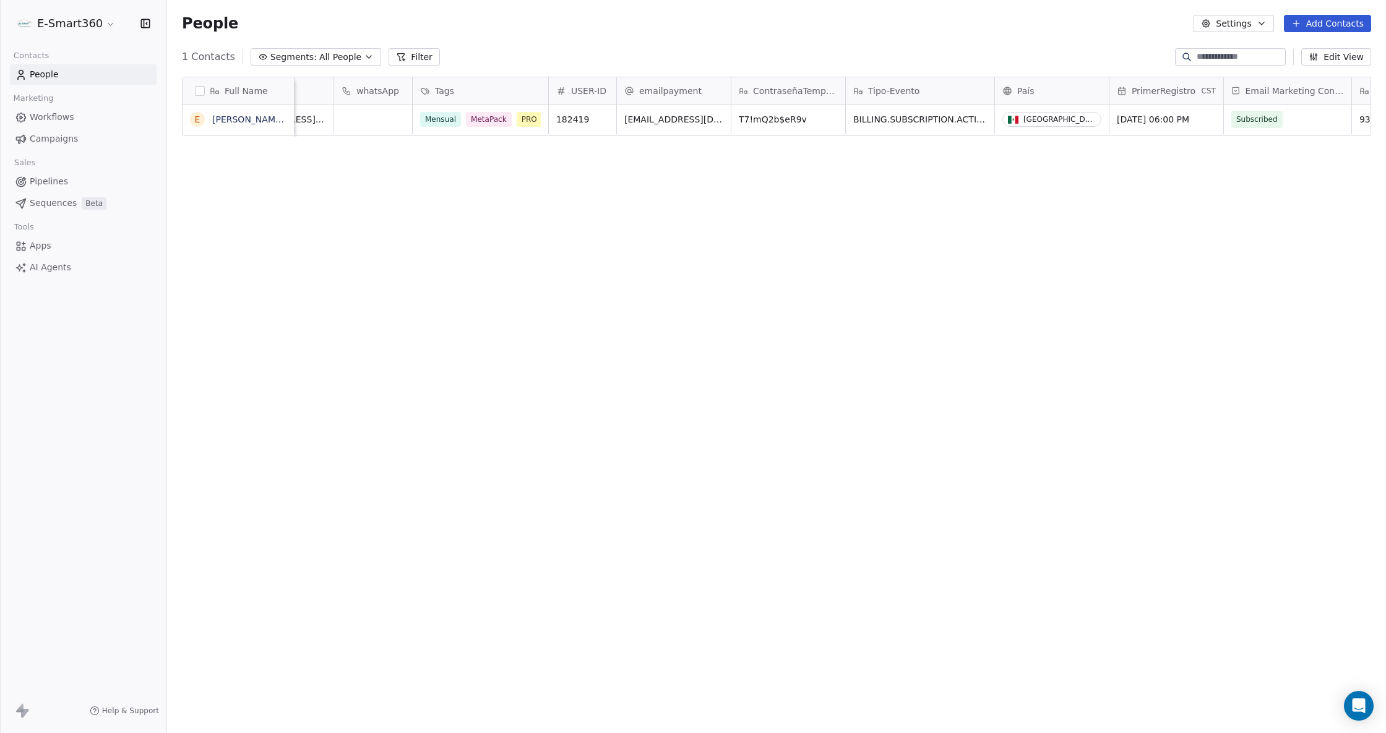
scroll to position [0, 0]
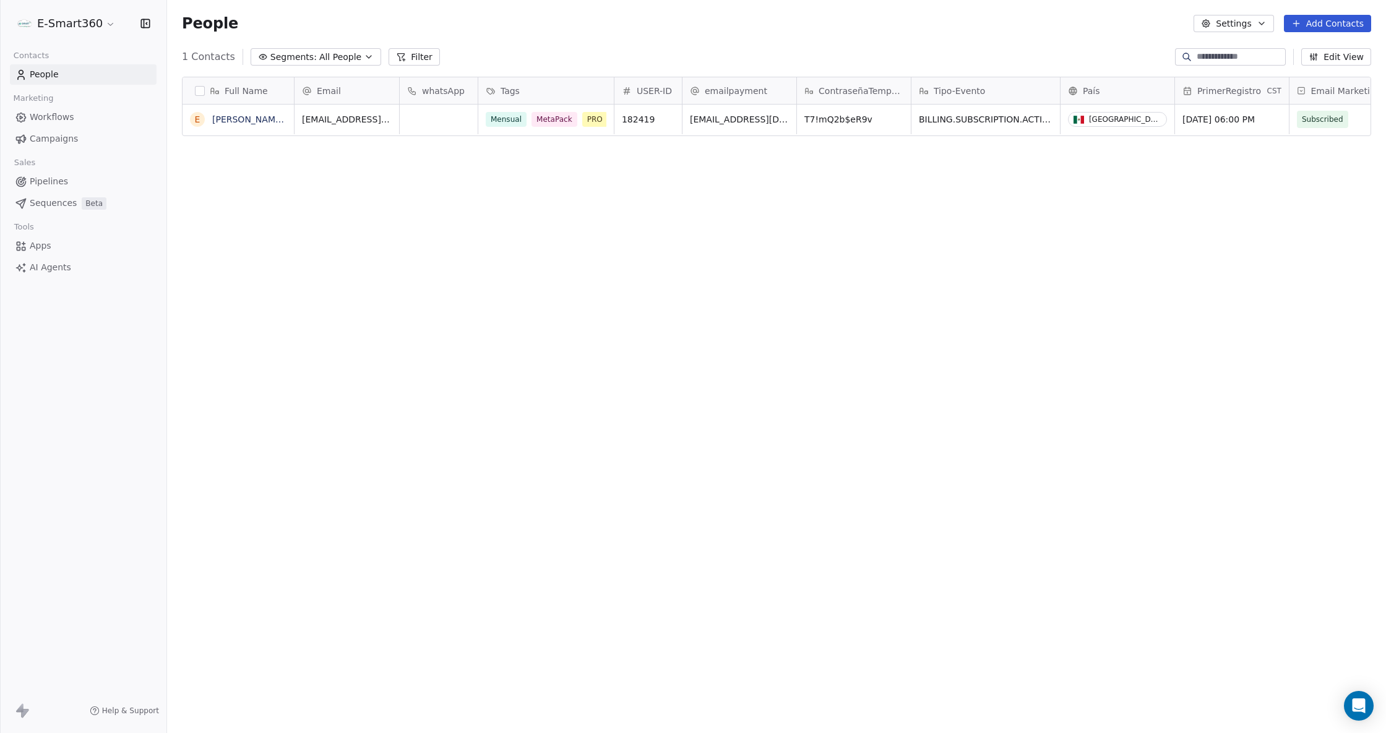
drag, startPoint x: 199, startPoint y: 84, endPoint x: 212, endPoint y: 87, distance: 13.4
click at [199, 85] on div "Full Name" at bounding box center [237, 91] width 94 height 12
drag, startPoint x: 830, startPoint y: 340, endPoint x: 644, endPoint y: 218, distance: 222.4
click at [827, 337] on html "E-Smart360 Contacts People Marketing Workflows Campaigns Sales Pipelines Sequen…" at bounding box center [693, 366] width 1386 height 733
click at [199, 94] on button "button" at bounding box center [200, 91] width 10 height 10
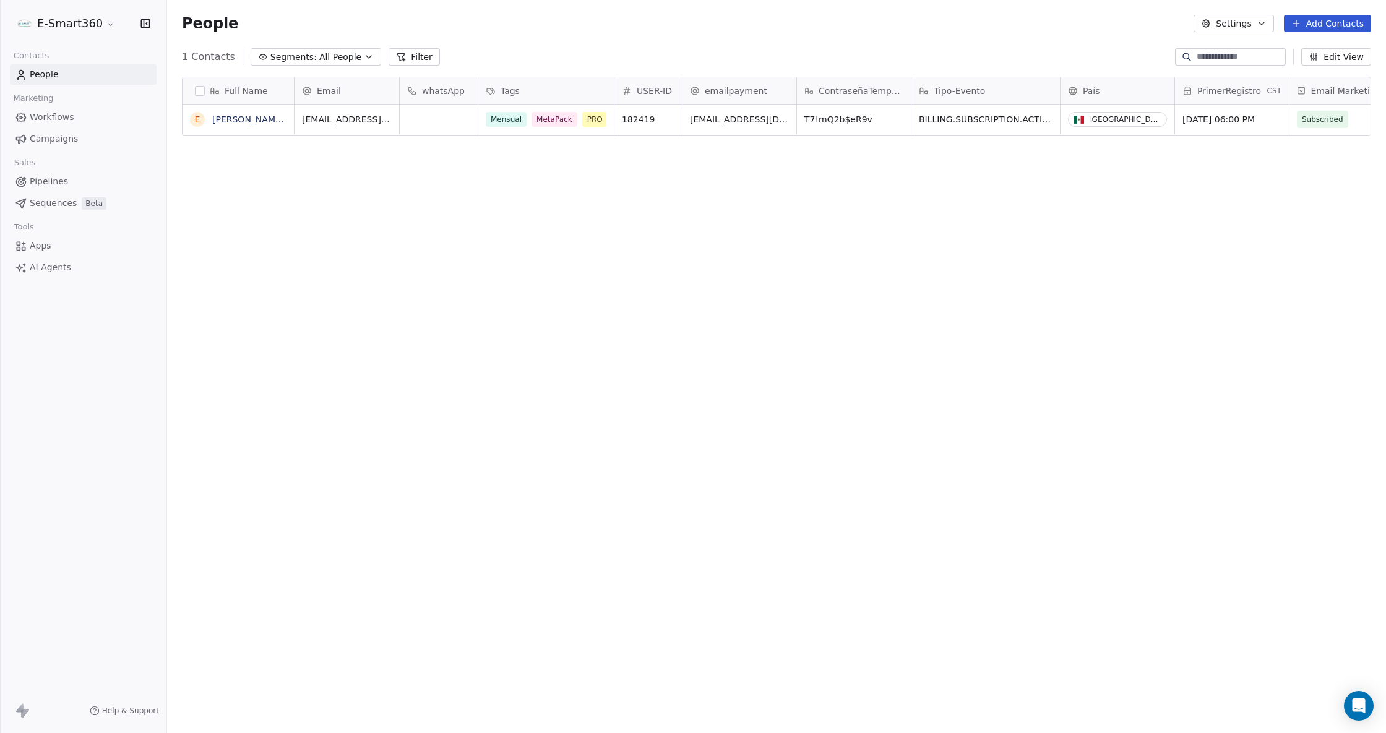
scroll to position [590, 1206]
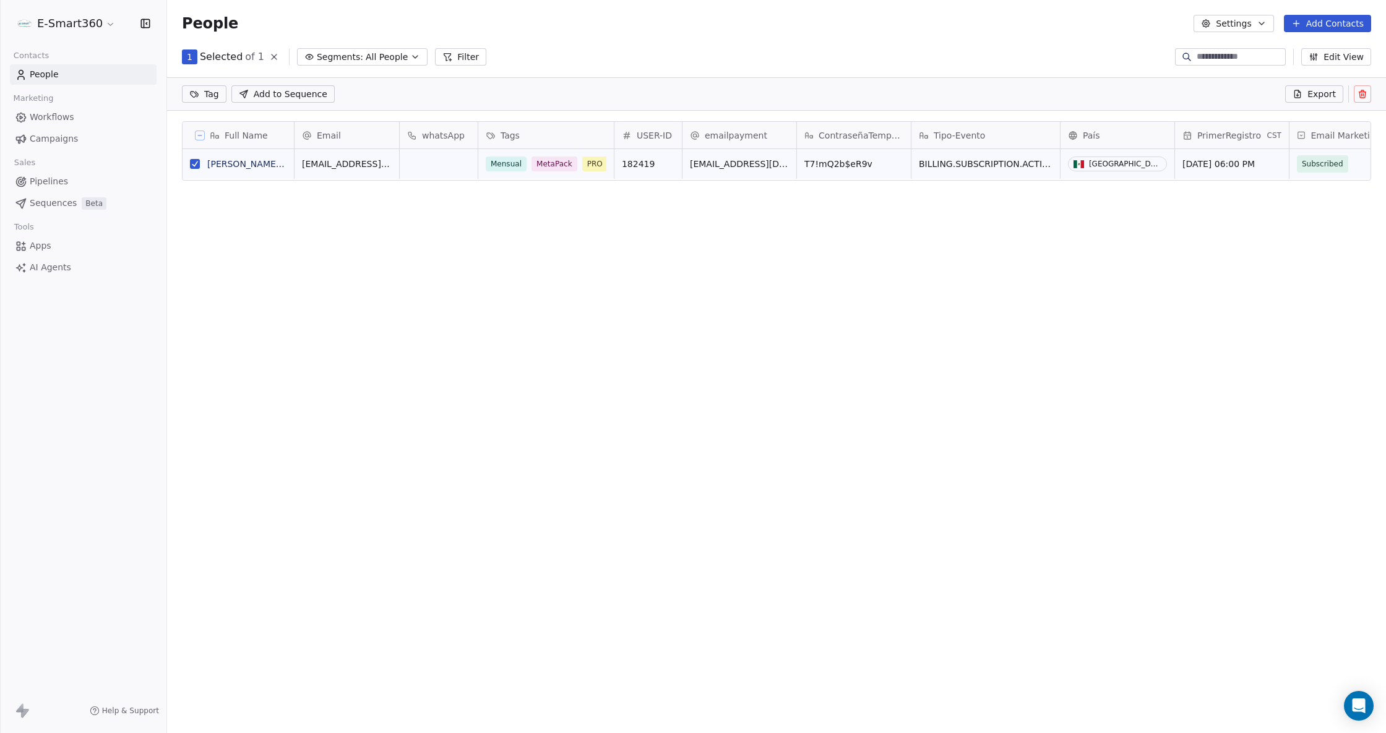
click at [1154, 90] on icon at bounding box center [1362, 94] width 10 height 10
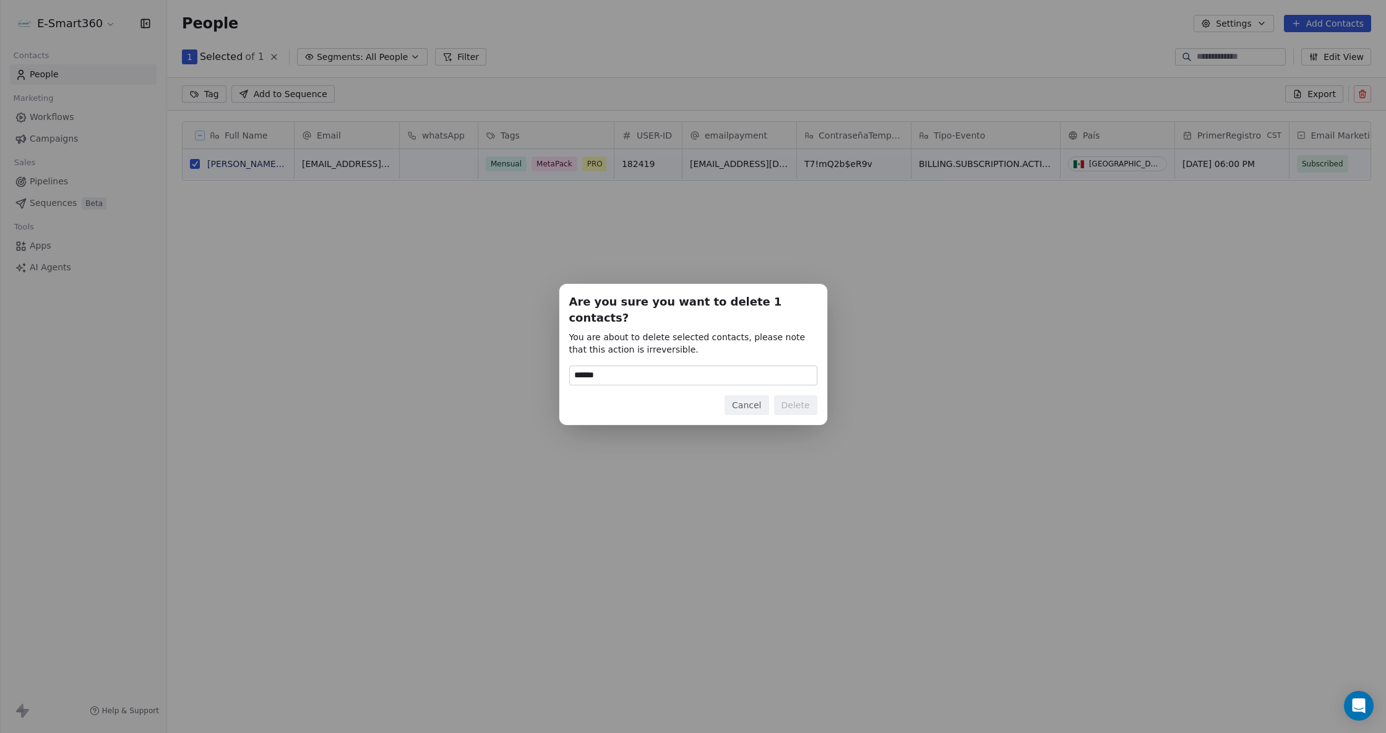
type input "******"
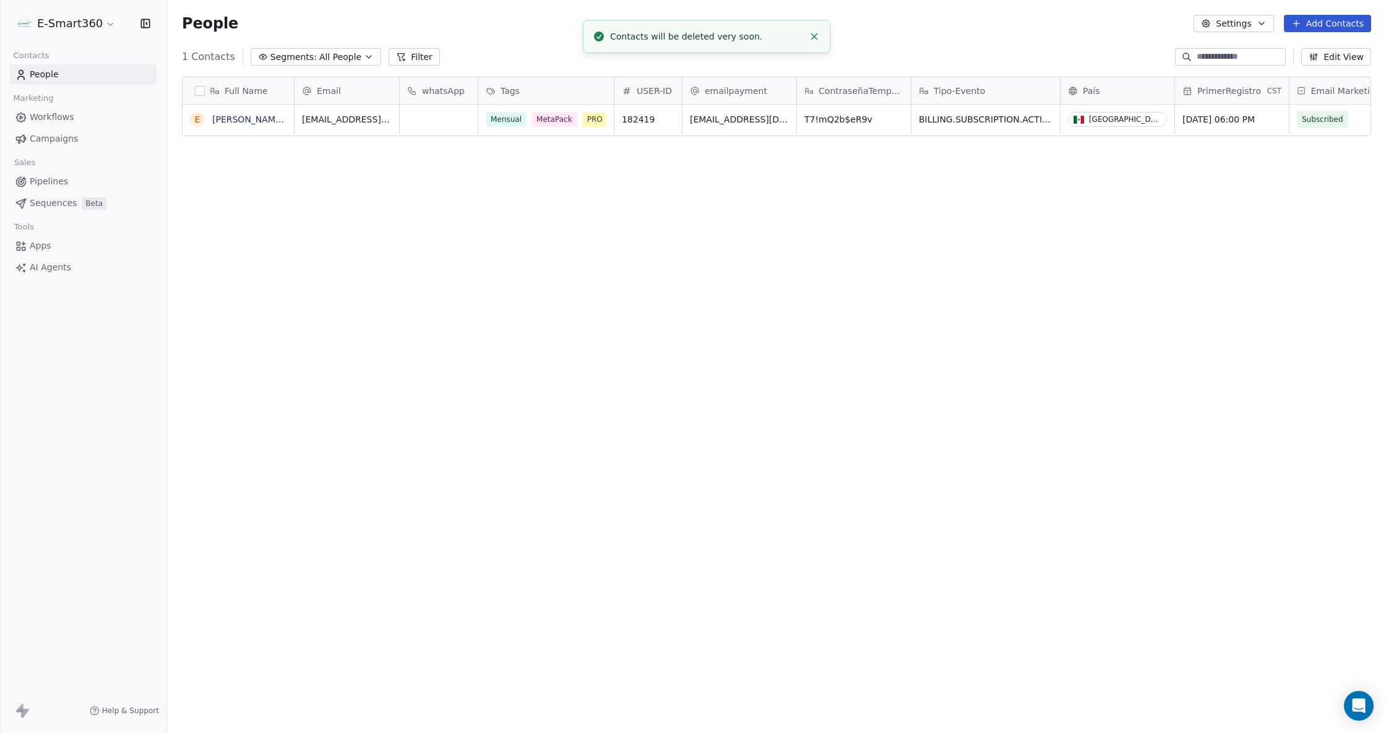
scroll to position [633, 1206]
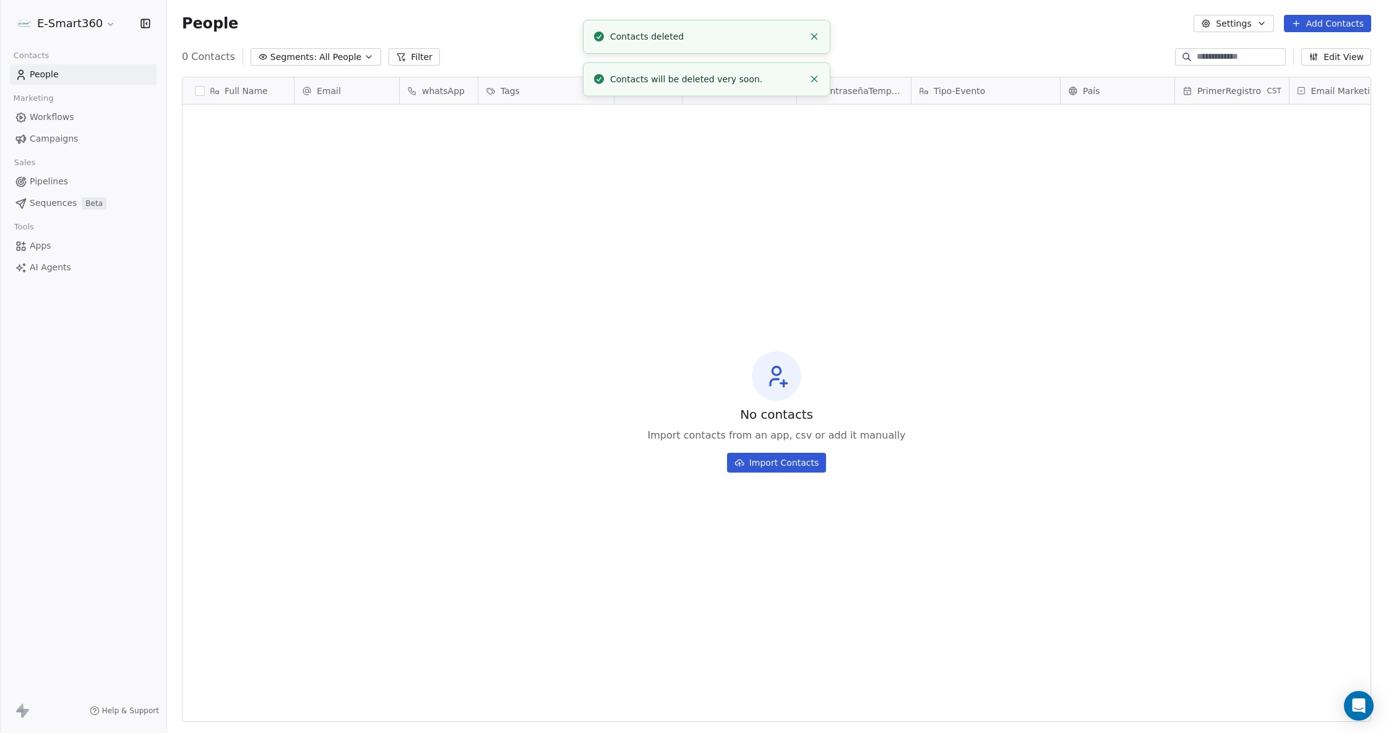
click at [815, 40] on icon "Close toast" at bounding box center [814, 36] width 11 height 11
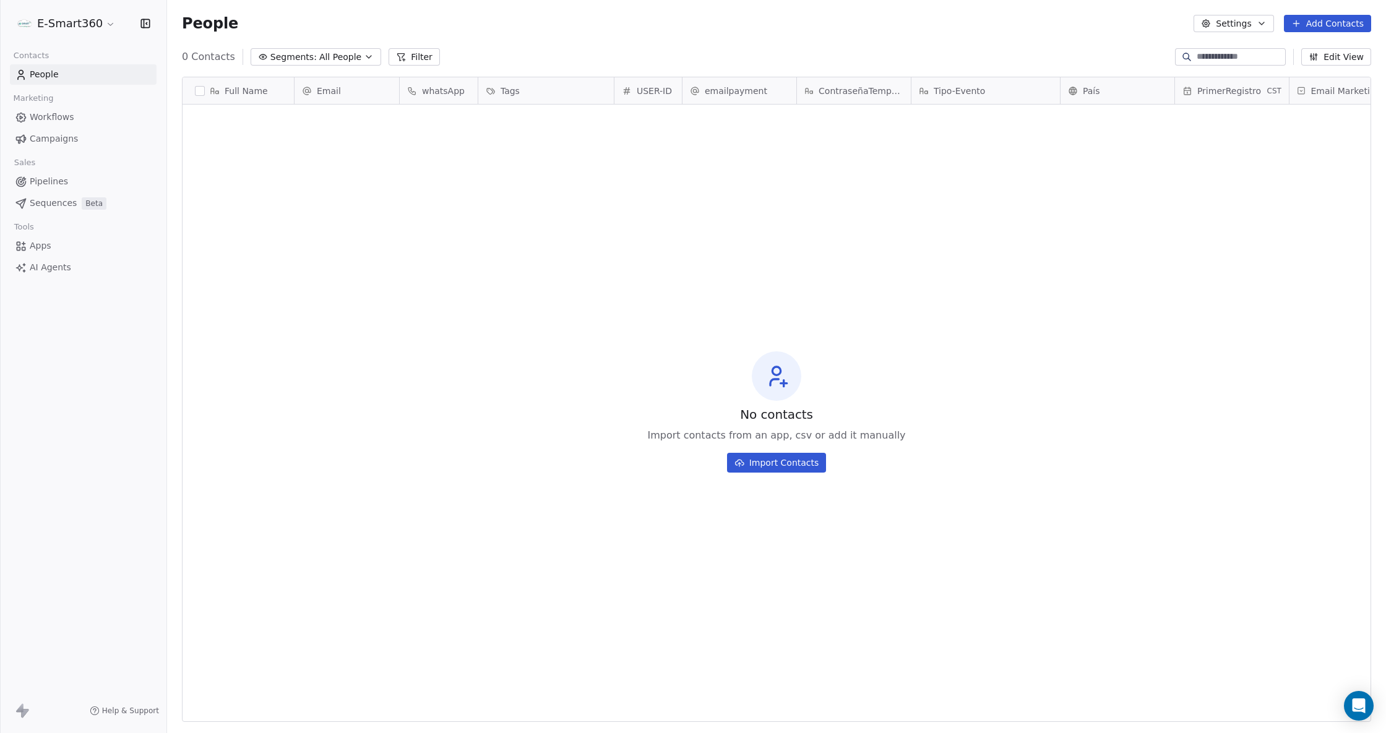
click at [87, 117] on link "Workflows" at bounding box center [83, 117] width 147 height 20
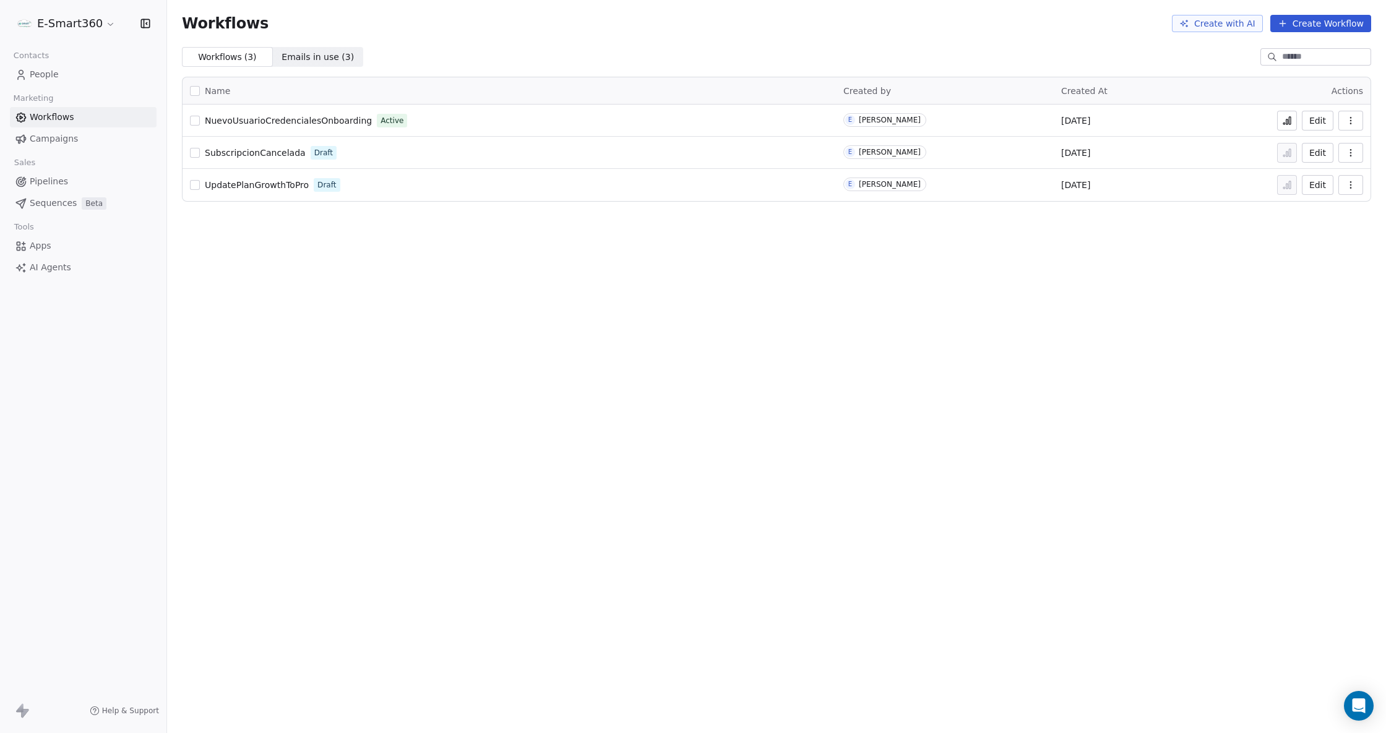
click at [95, 73] on link "People" at bounding box center [83, 74] width 147 height 20
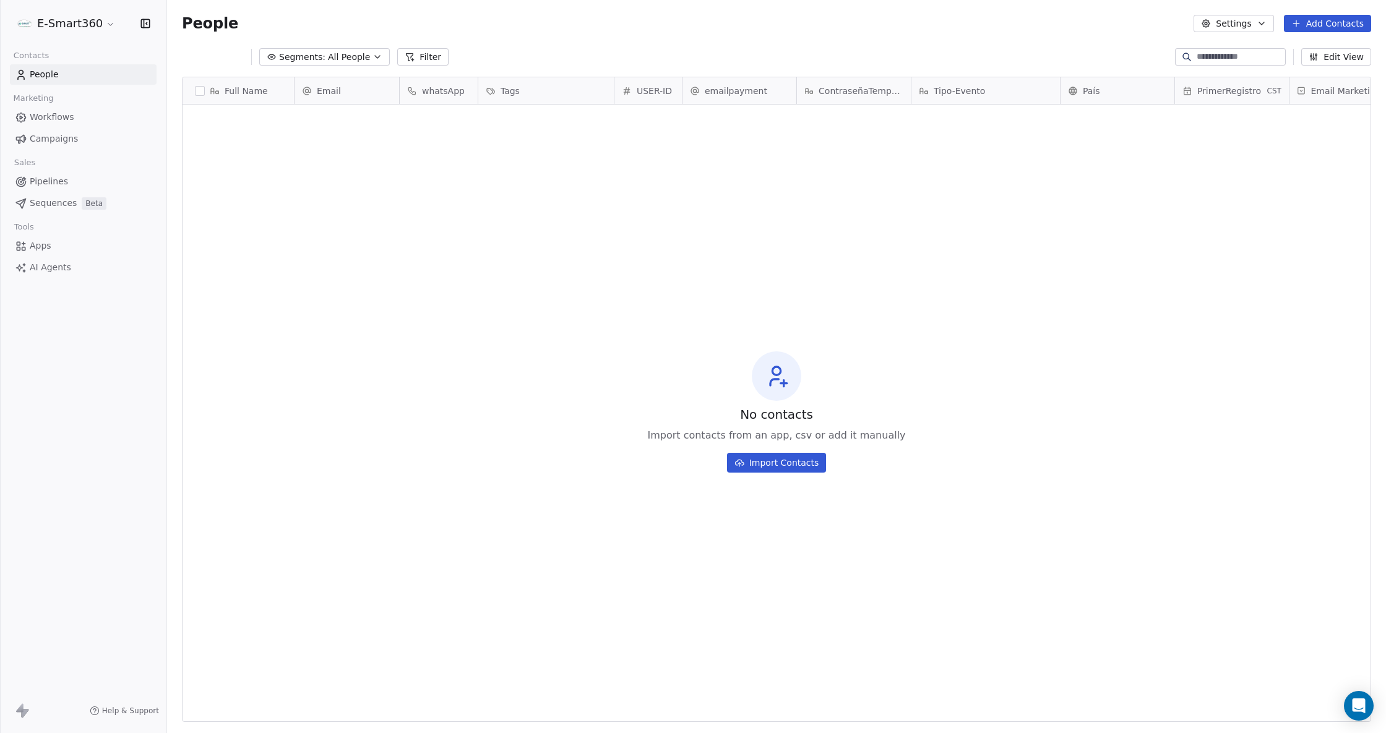
scroll to position [633, 1206]
